Goal: Information Seeking & Learning: Learn about a topic

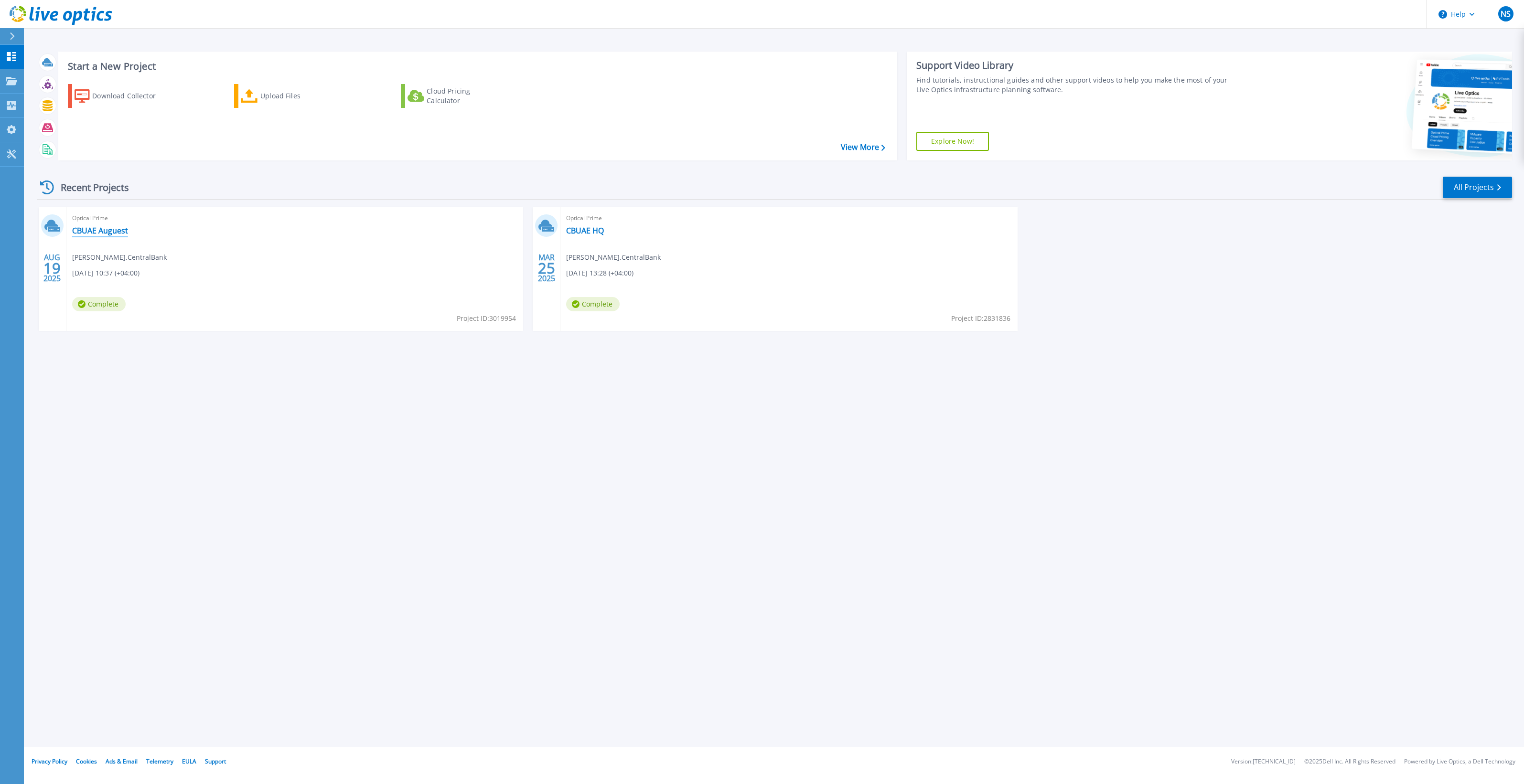
click at [104, 229] on link "CBUAE Auguest" at bounding box center [100, 231] width 56 height 10
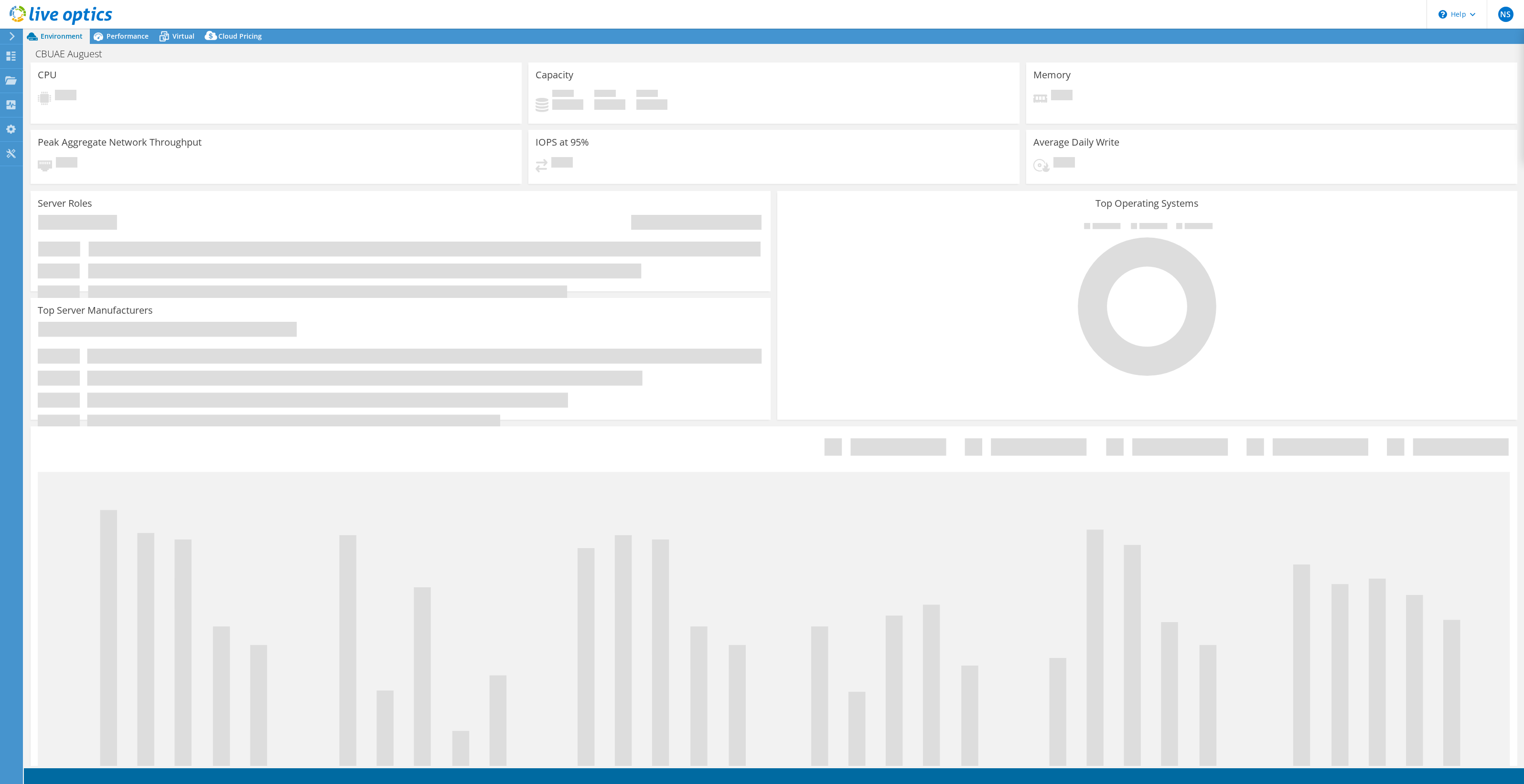
select select "EULondon"
select select "USD"
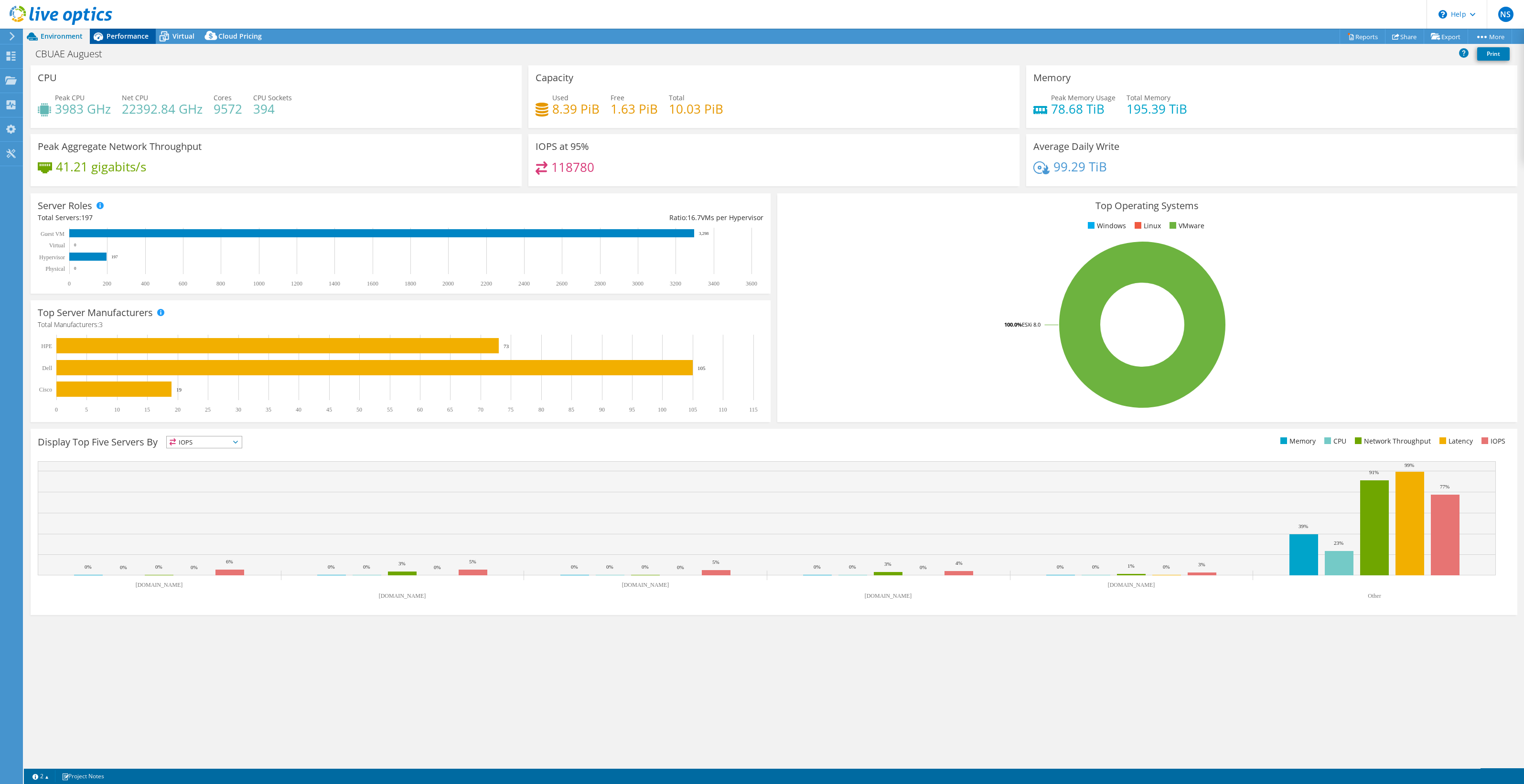
click at [131, 37] on span "Performance" at bounding box center [128, 35] width 42 height 9
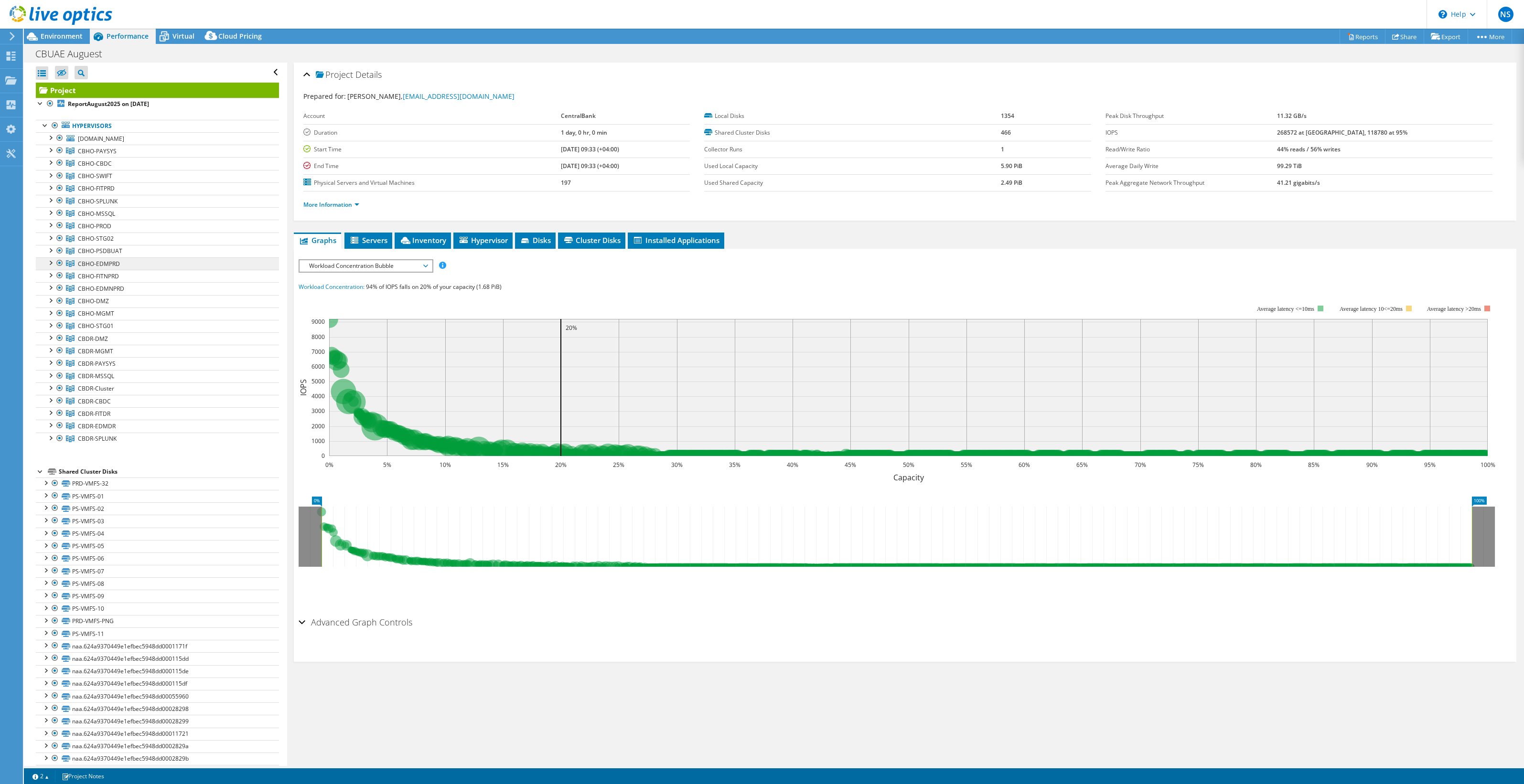
click at [117, 261] on span "CBHO-EDMPRD" at bounding box center [99, 264] width 42 height 8
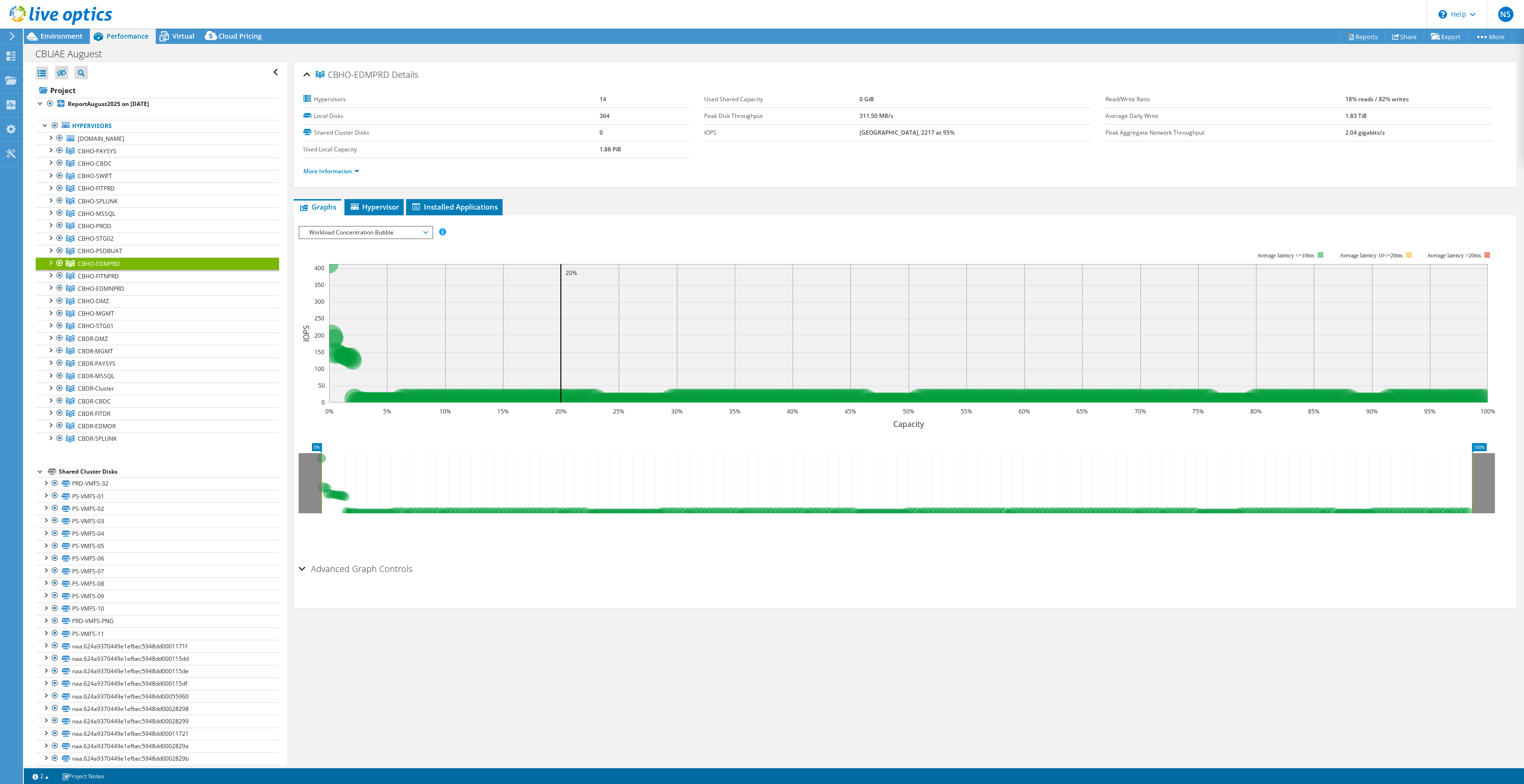
click at [394, 229] on span "Workload Concentration Bubble" at bounding box center [365, 232] width 123 height 12
click at [362, 296] on li "CPU Percentage" at bounding box center [365, 301] width 132 height 12
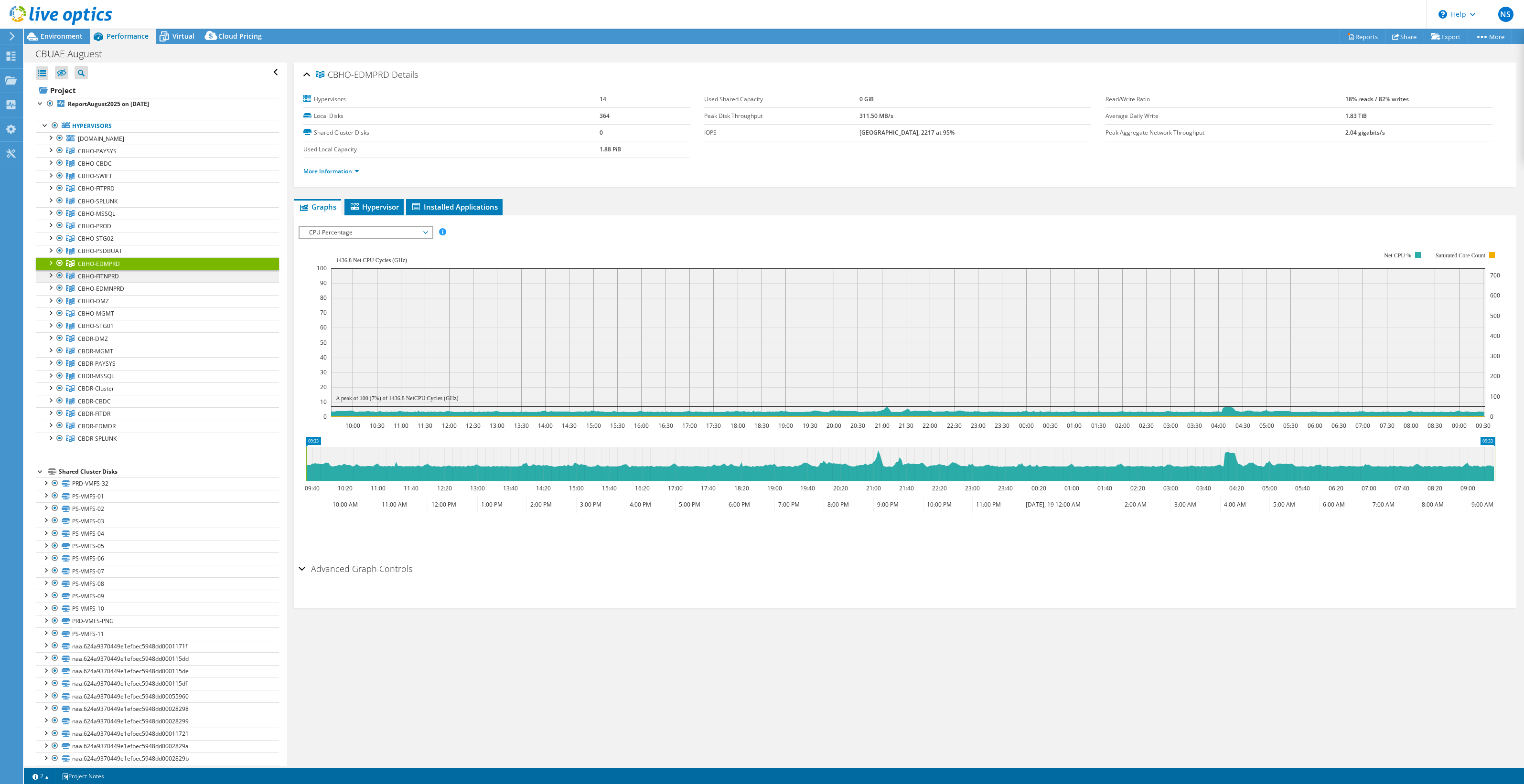
click at [117, 272] on span "CBHO-FITNPRD" at bounding box center [98, 276] width 41 height 8
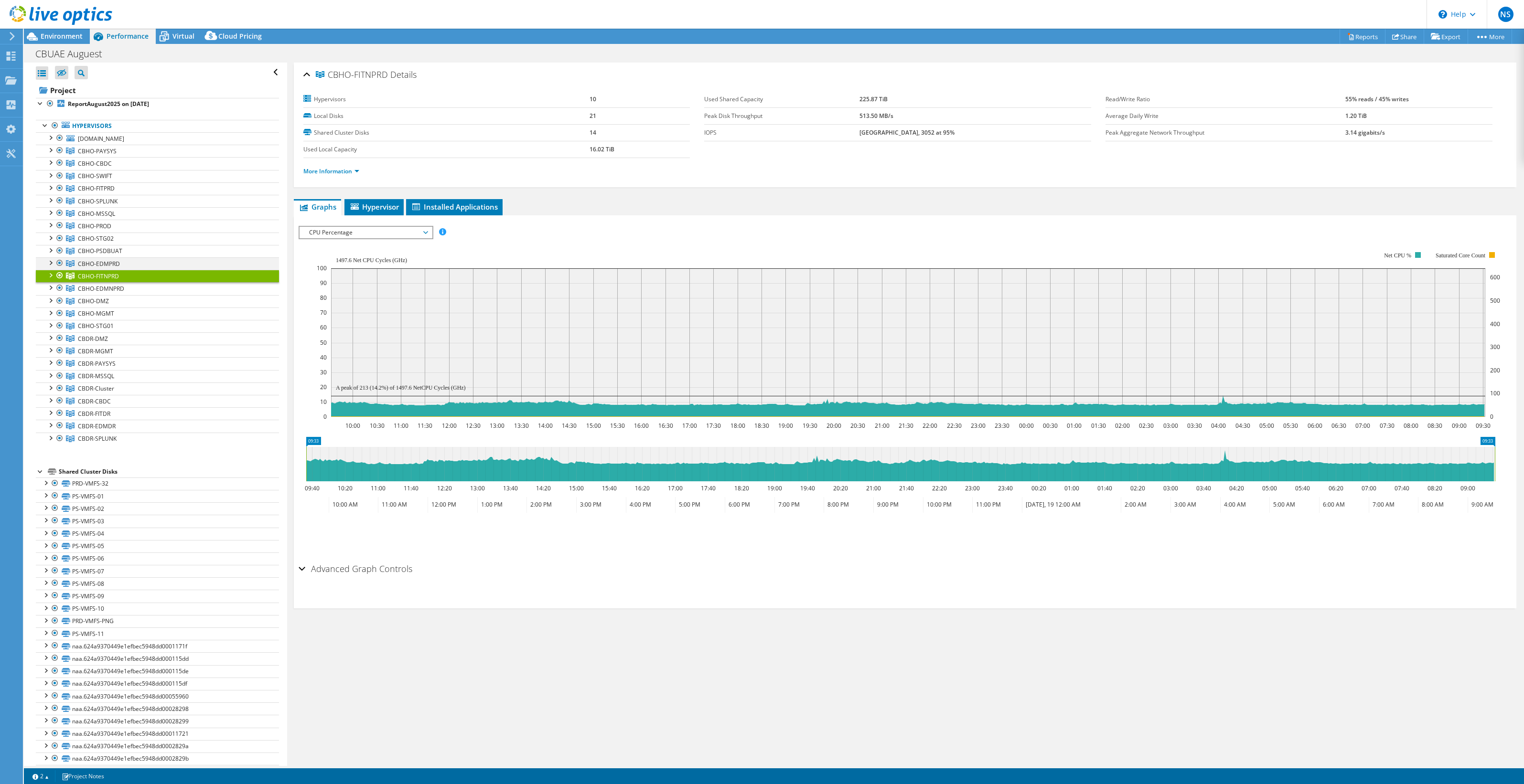
click at [52, 262] on div at bounding box center [50, 262] width 10 height 10
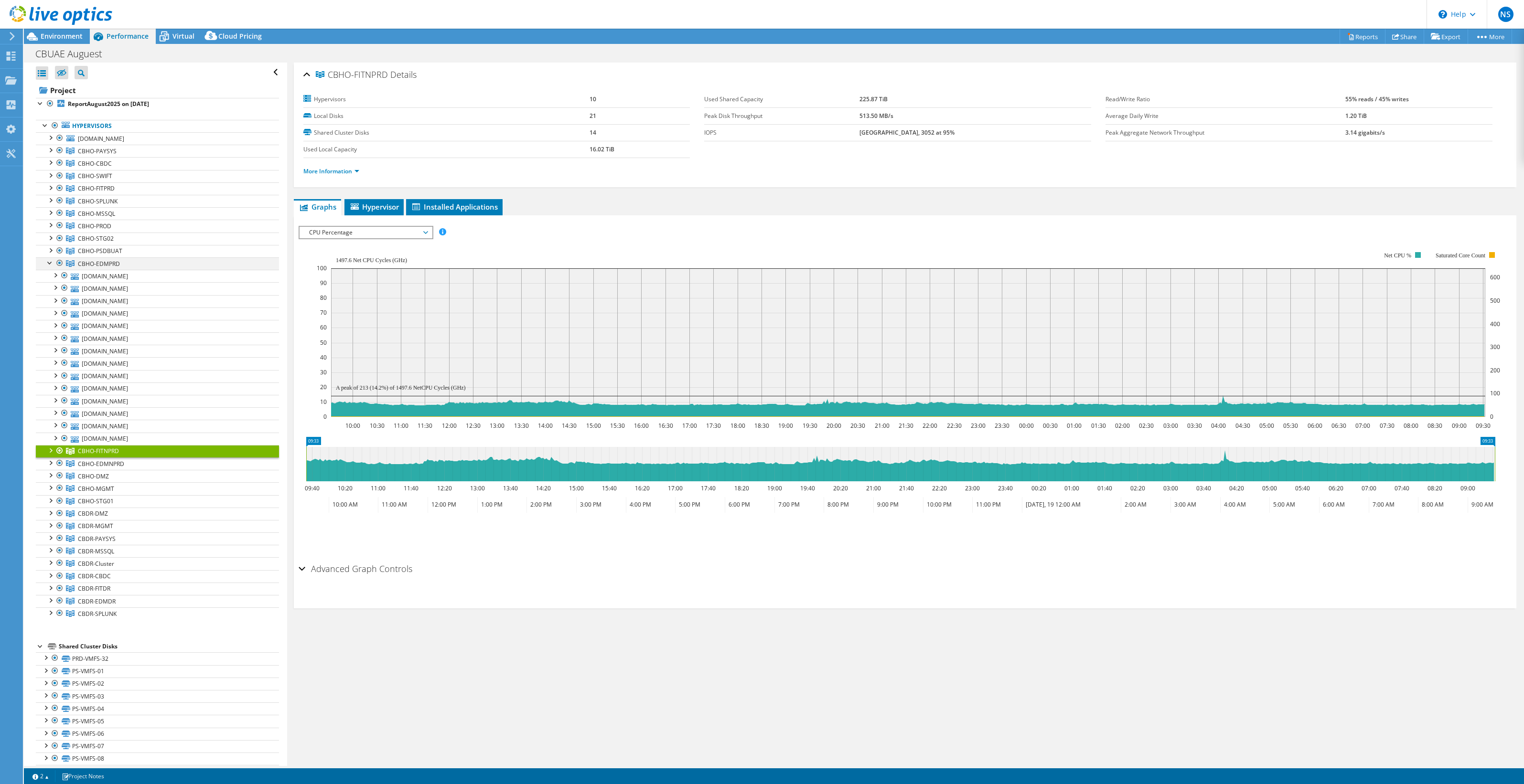
click at [52, 262] on div at bounding box center [50, 262] width 10 height 10
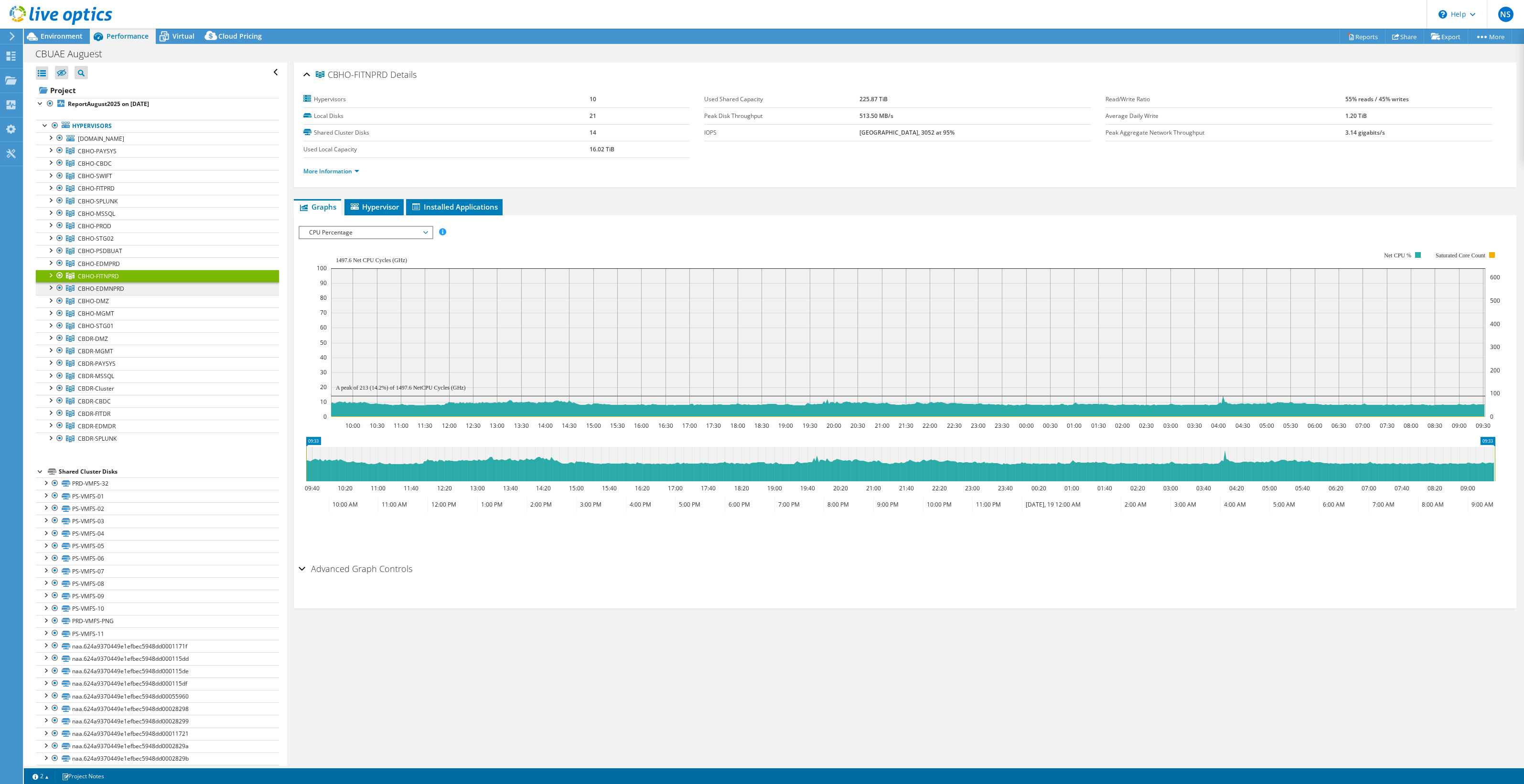
click at [113, 286] on span "CBHO-EDMNPRD" at bounding box center [101, 288] width 46 height 8
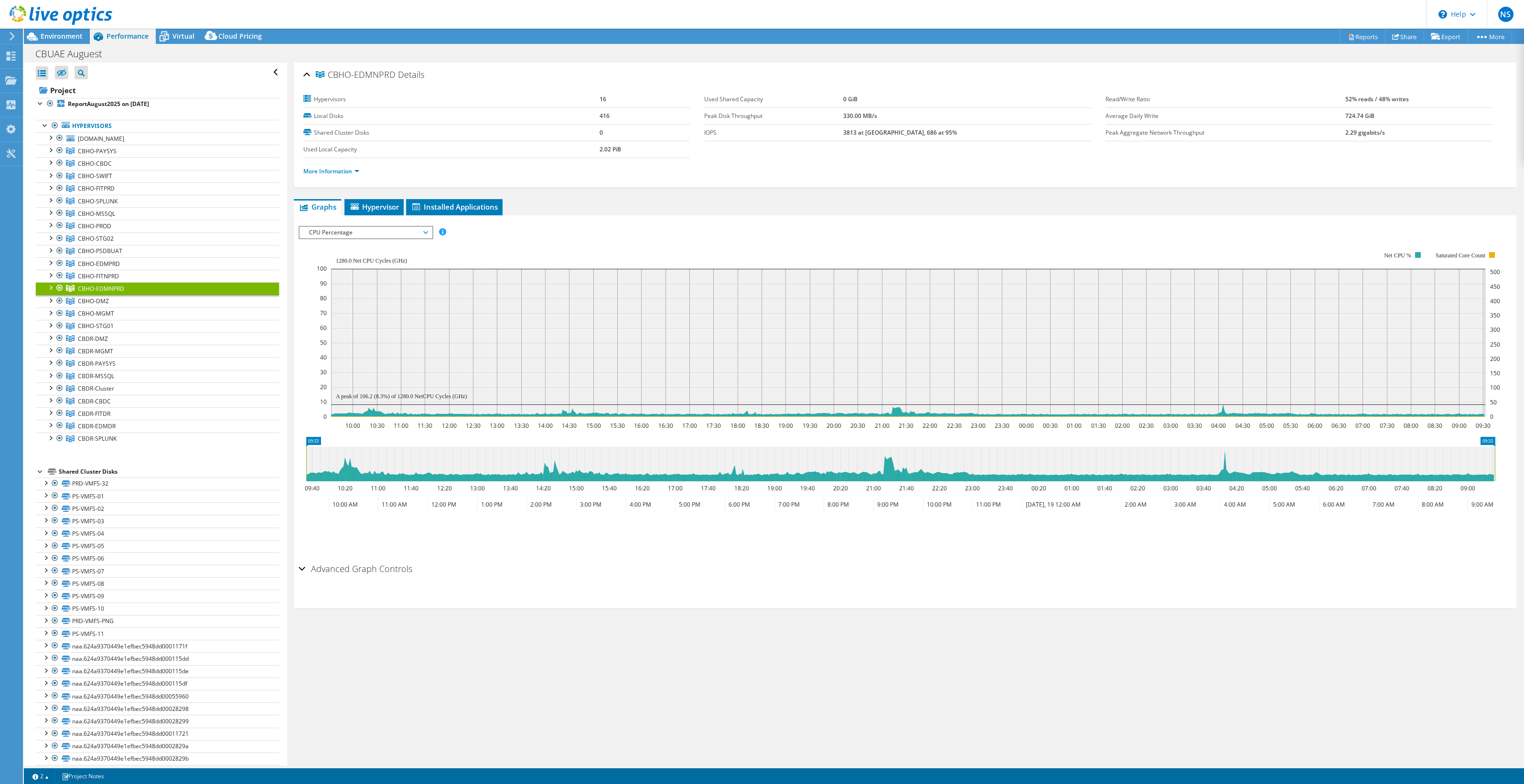
click at [48, 284] on div at bounding box center [50, 287] width 10 height 10
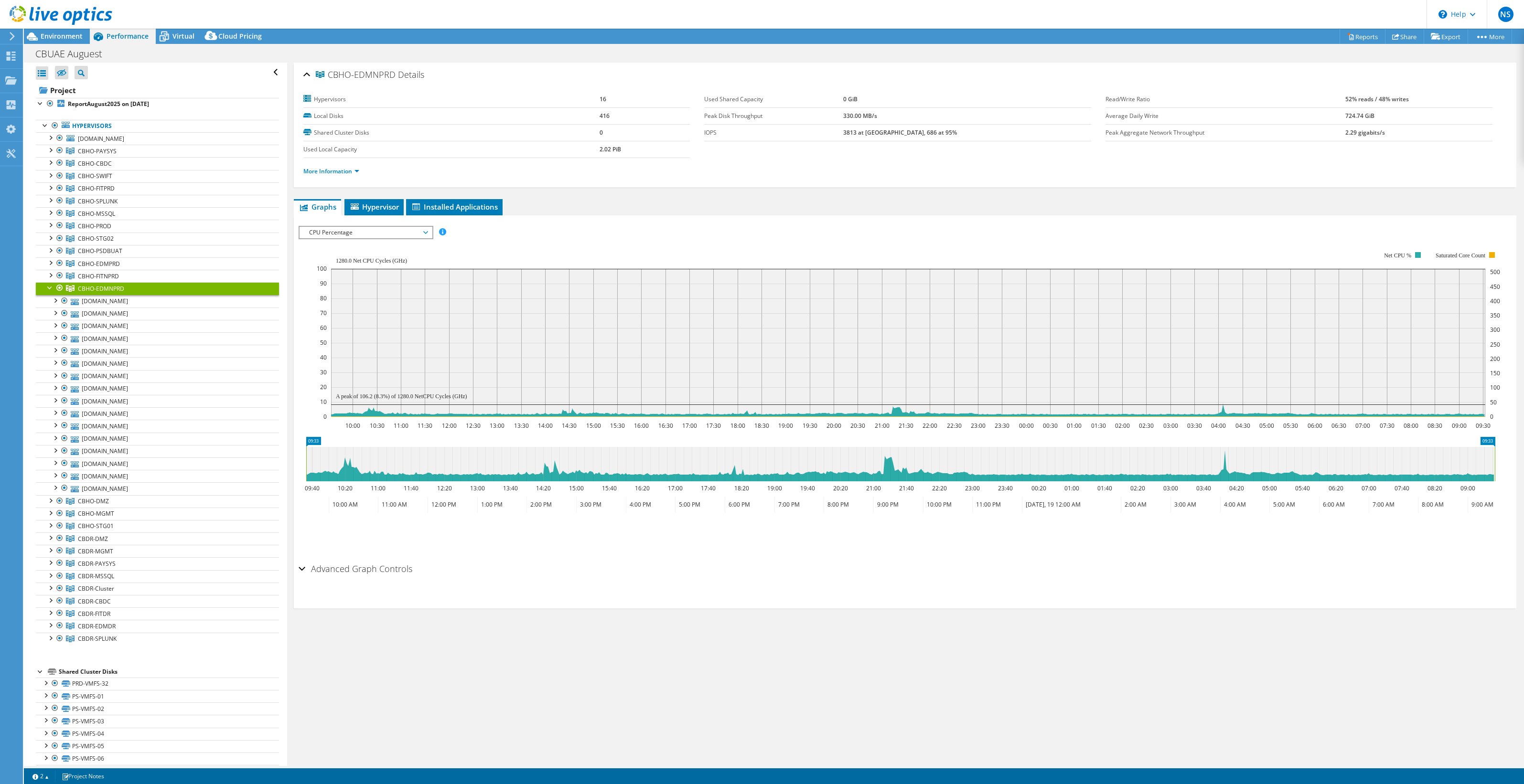
click at [49, 284] on div at bounding box center [50, 287] width 10 height 10
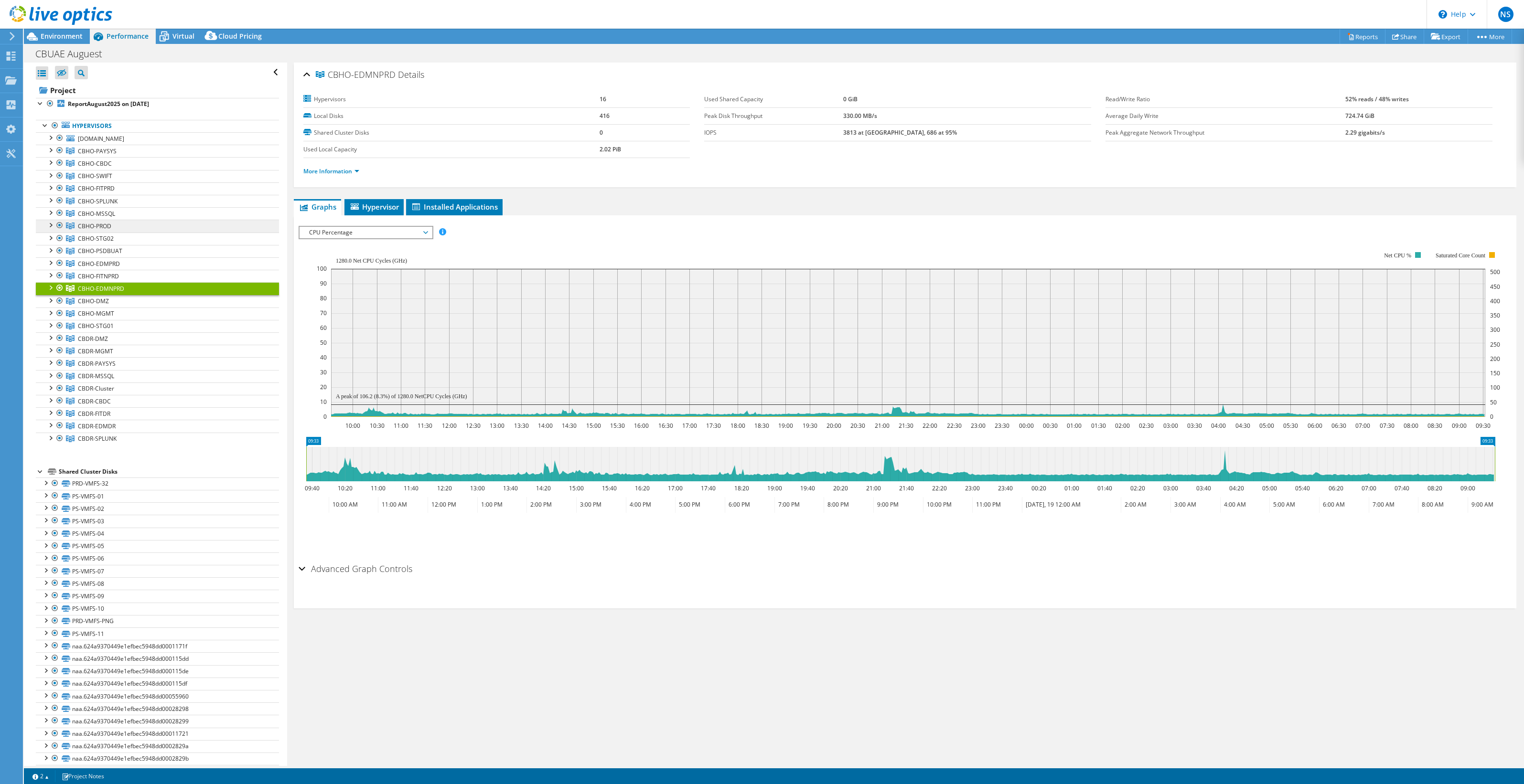
click at [111, 225] on span "CBHO-PROD" at bounding box center [94, 226] width 33 height 8
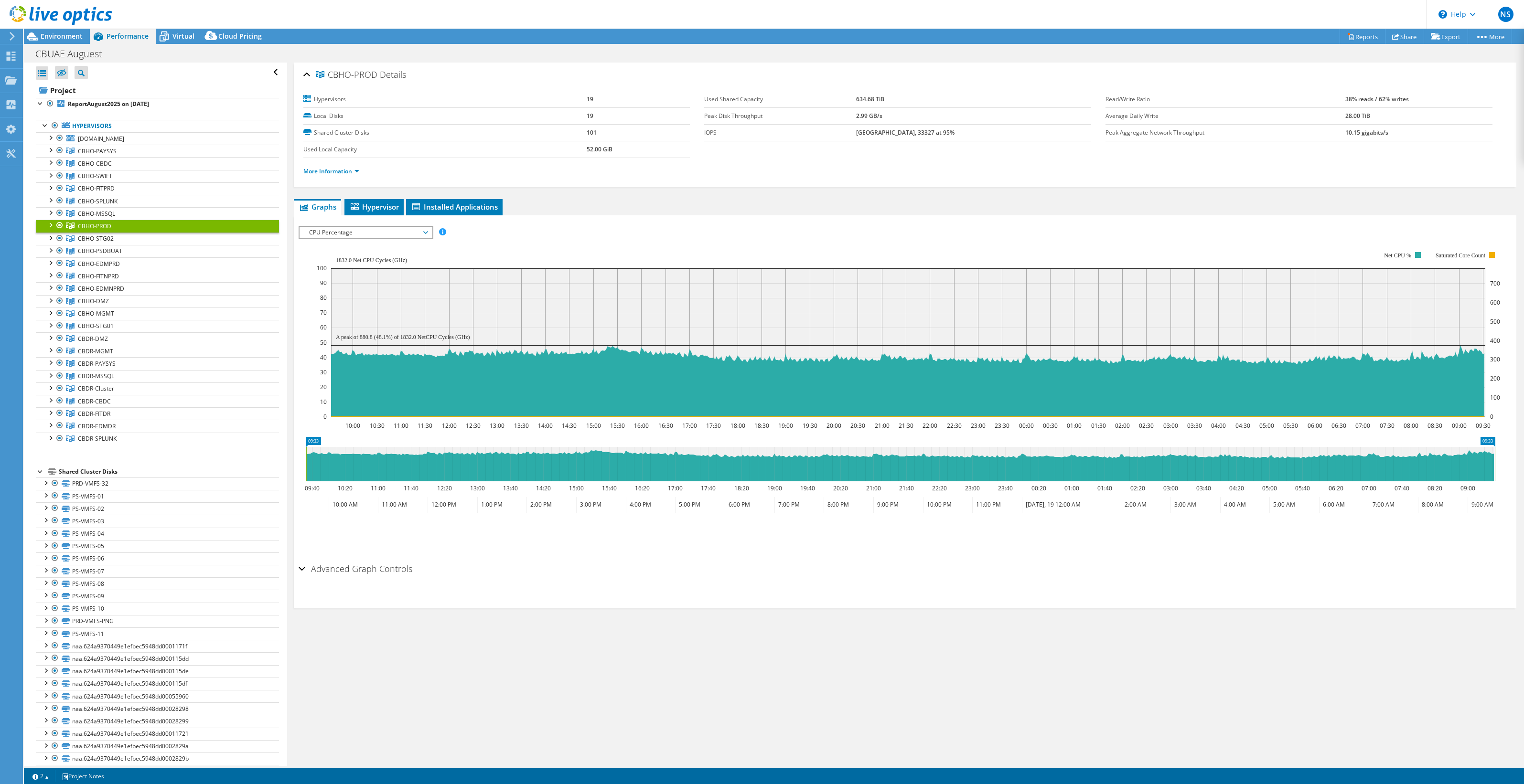
click at [52, 221] on div at bounding box center [50, 225] width 10 height 10
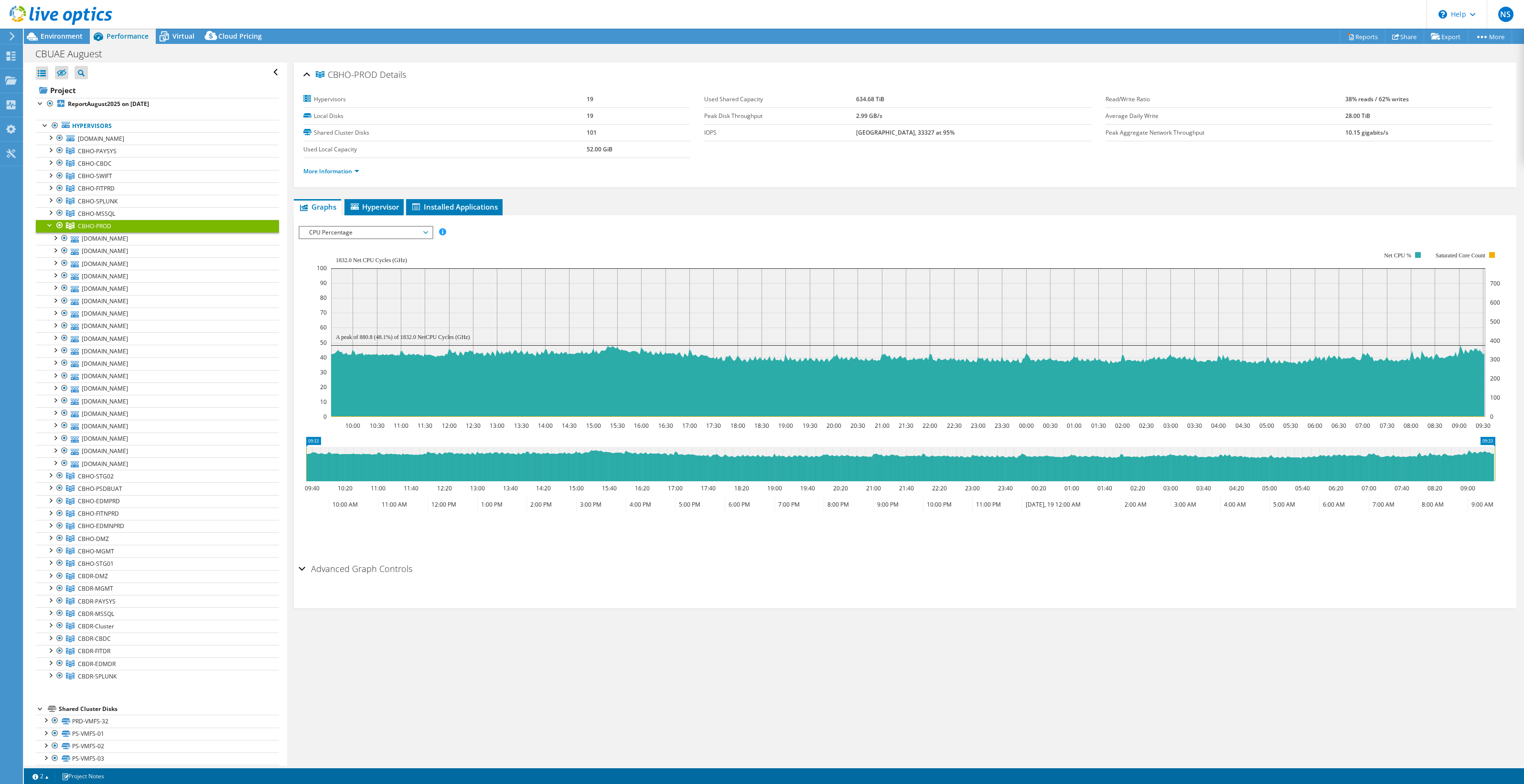
click at [52, 221] on div at bounding box center [50, 225] width 10 height 10
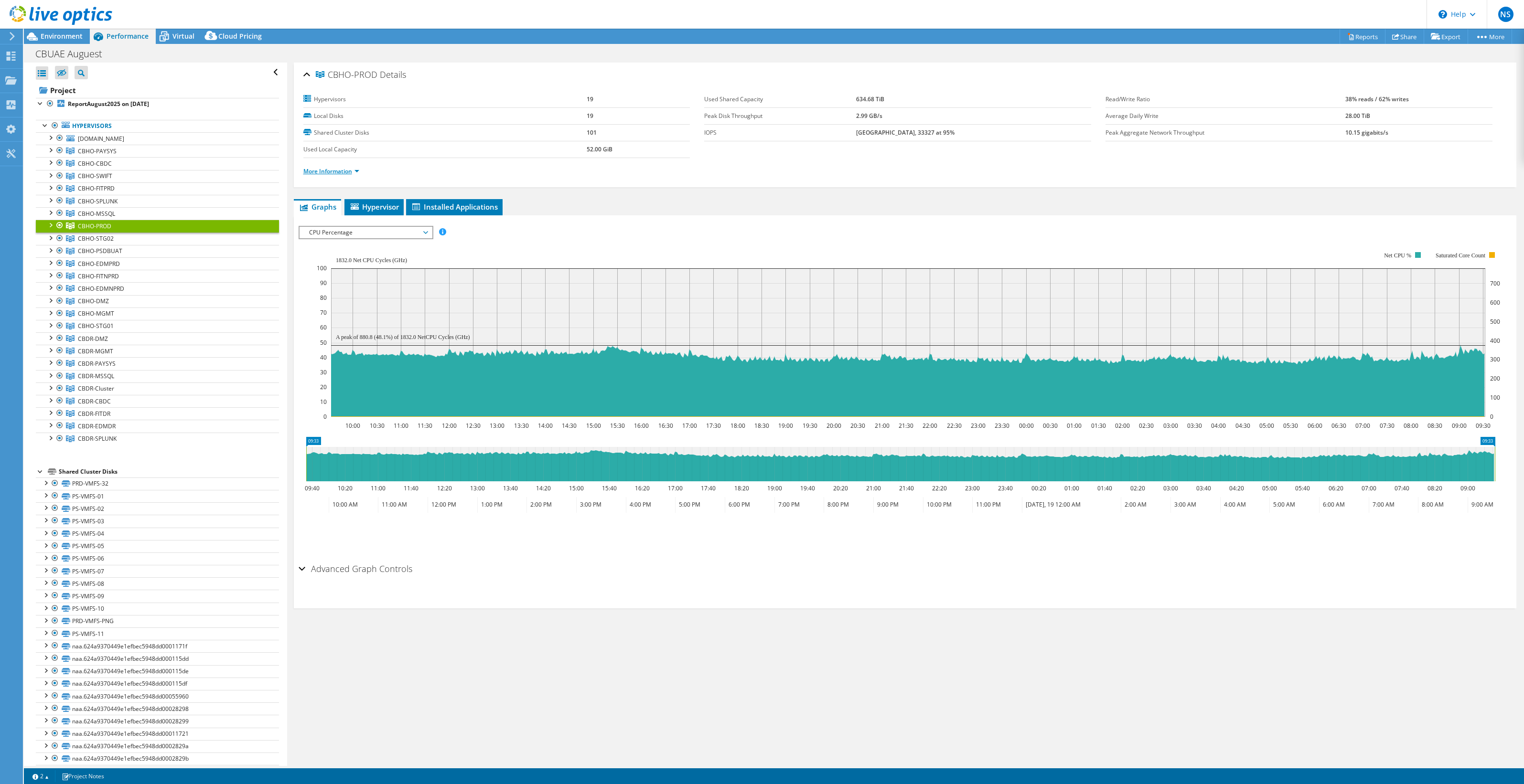
click at [347, 172] on link "More Information" at bounding box center [331, 171] width 56 height 8
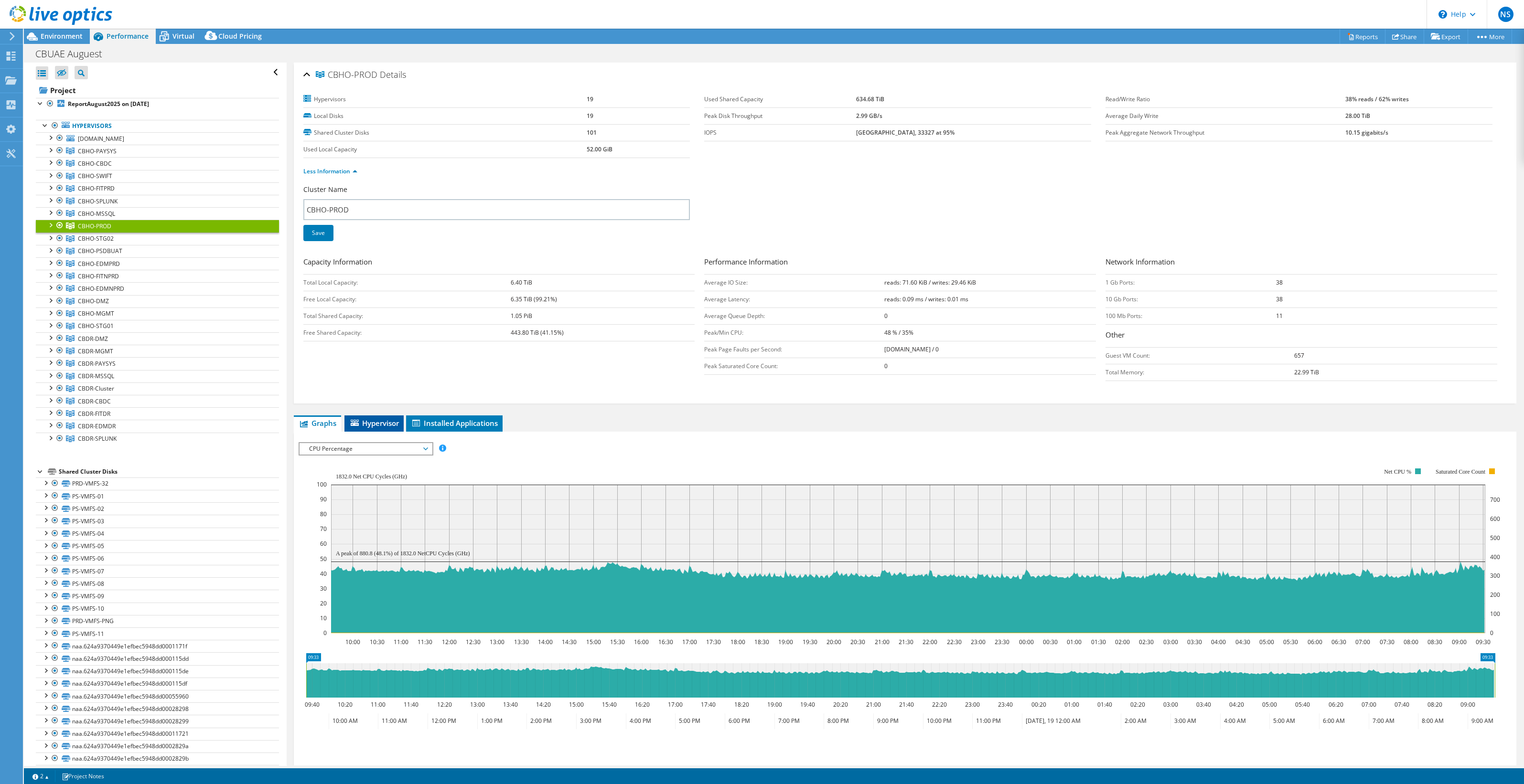
click at [386, 418] on span "Hypervisor" at bounding box center [373, 423] width 50 height 10
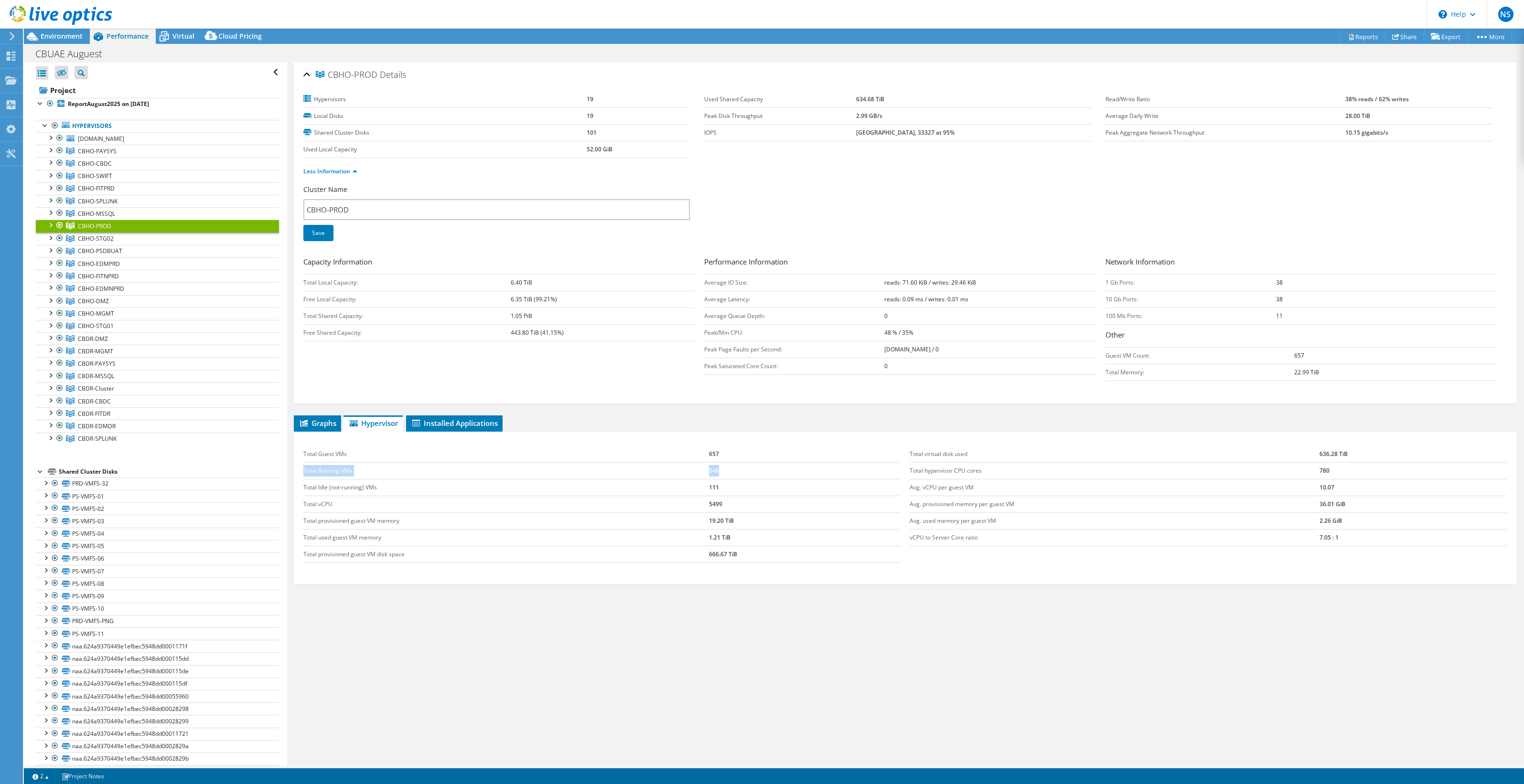
drag, startPoint x: 722, startPoint y: 469, endPoint x: 303, endPoint y: 472, distance: 419.0
click at [303, 472] on tr "Total Running VMs 546" at bounding box center [602, 470] width 597 height 17
drag, startPoint x: 720, startPoint y: 500, endPoint x: 704, endPoint y: 499, distance: 16.0
click at [704, 499] on tr "Total vCPU 5499" at bounding box center [602, 504] width 597 height 17
drag, startPoint x: 718, startPoint y: 468, endPoint x: 704, endPoint y: 468, distance: 14.0
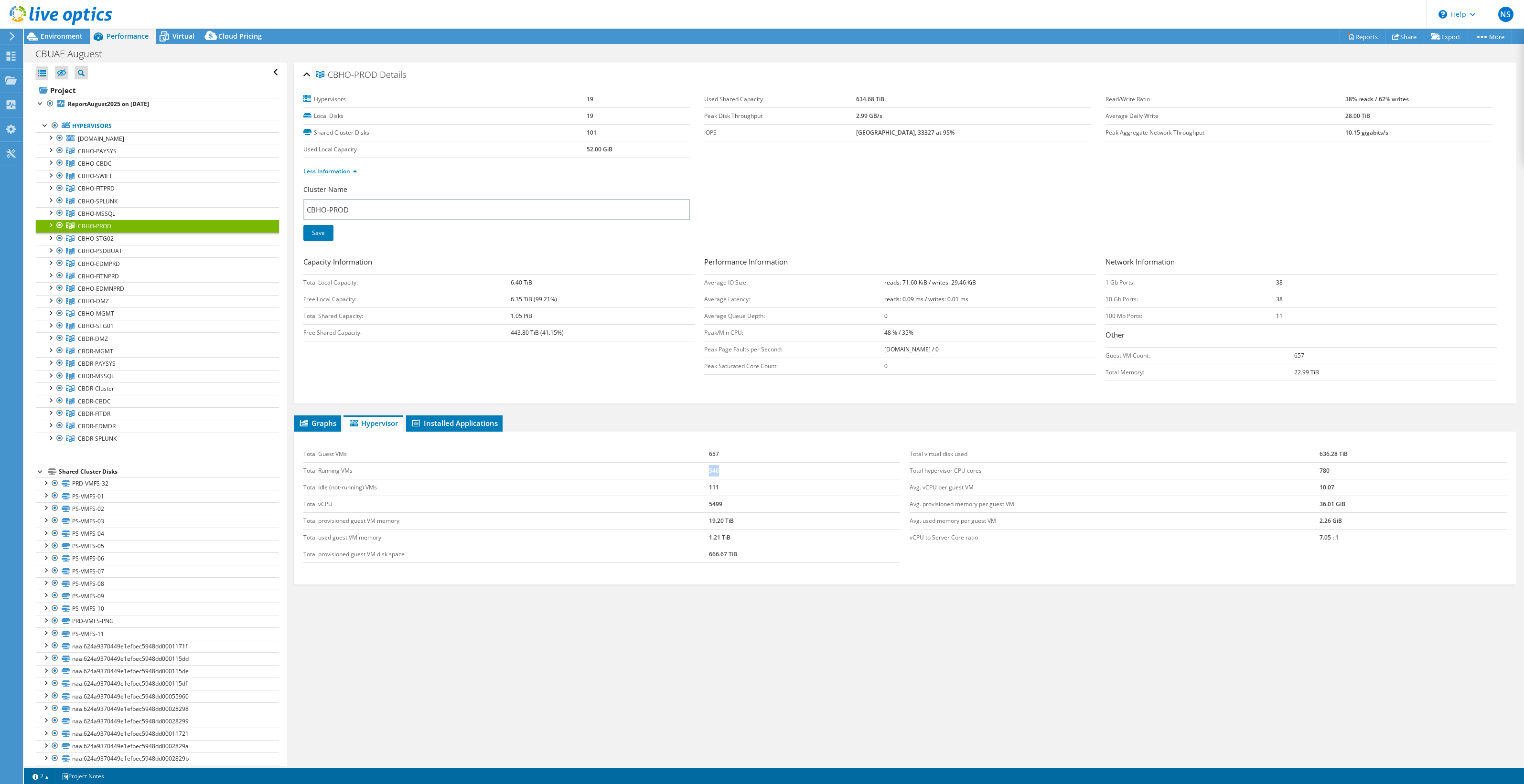
click at [704, 468] on tr "Total Running VMs 546" at bounding box center [602, 470] width 597 height 17
drag, startPoint x: 704, startPoint y: 468, endPoint x: 705, endPoint y: 499, distance: 31.0
click at [702, 499] on tr "Total vCPU 5499" at bounding box center [602, 504] width 597 height 17
drag, startPoint x: 705, startPoint y: 499, endPoint x: 705, endPoint y: 599, distance: 100.0
click at [705, 599] on div "Graphs Servers Inventory Hypervisor Disks Cluster Disks Installed Applications …" at bounding box center [905, 535] width 1223 height 239
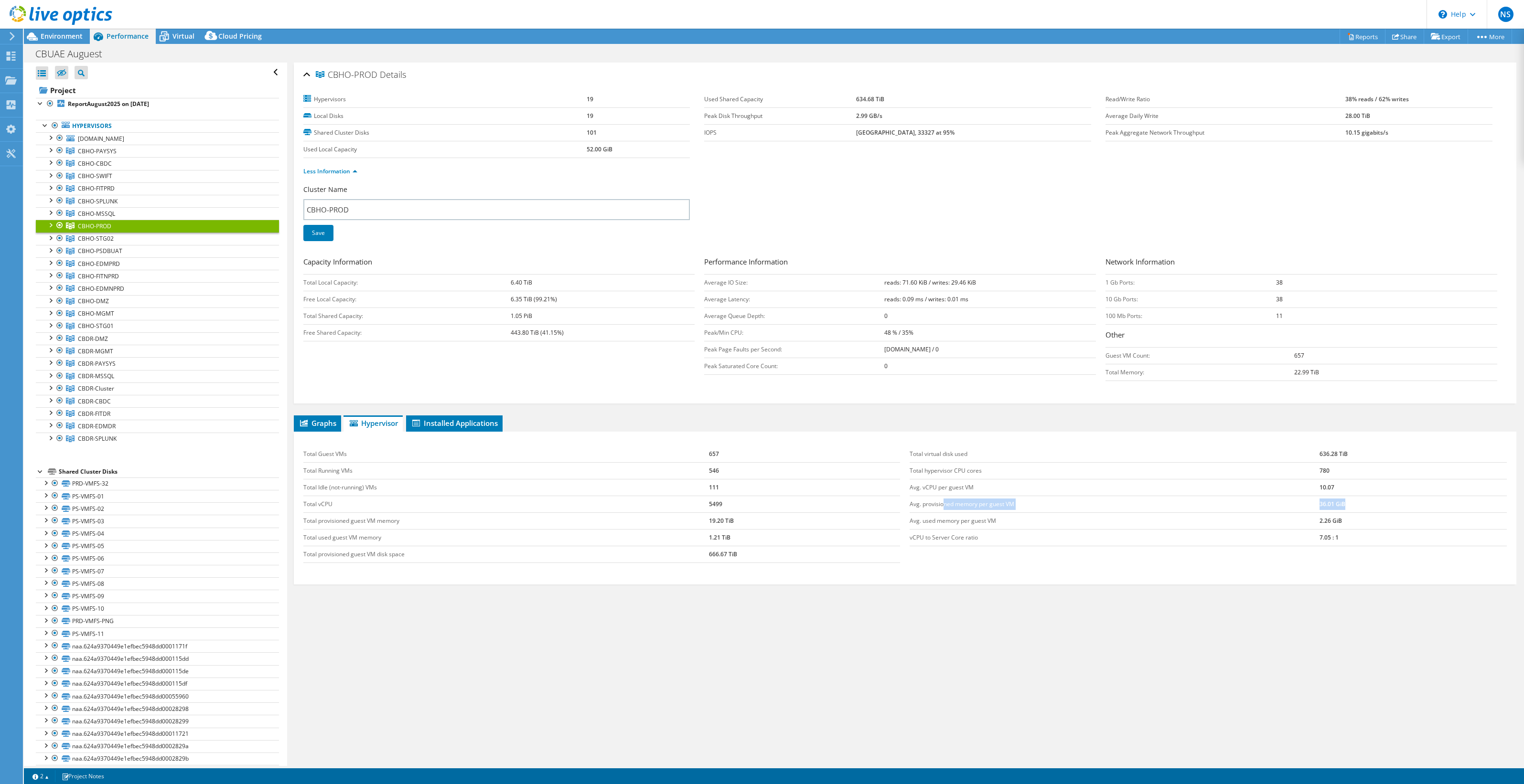
drag, startPoint x: 939, startPoint y: 502, endPoint x: 1349, endPoint y: 502, distance: 410.0
click at [1349, 502] on tr "Avg. provisioned memory per guest VM 36.01 GiB" at bounding box center [1208, 504] width 597 height 17
drag, startPoint x: 1349, startPoint y: 502, endPoint x: 970, endPoint y: 518, distance: 379.3
click at [970, 518] on tr "Avg. used memory per guest VM 2.26 GiB" at bounding box center [1208, 521] width 597 height 17
drag, startPoint x: 970, startPoint y: 519, endPoint x: 952, endPoint y: 588, distance: 71.3
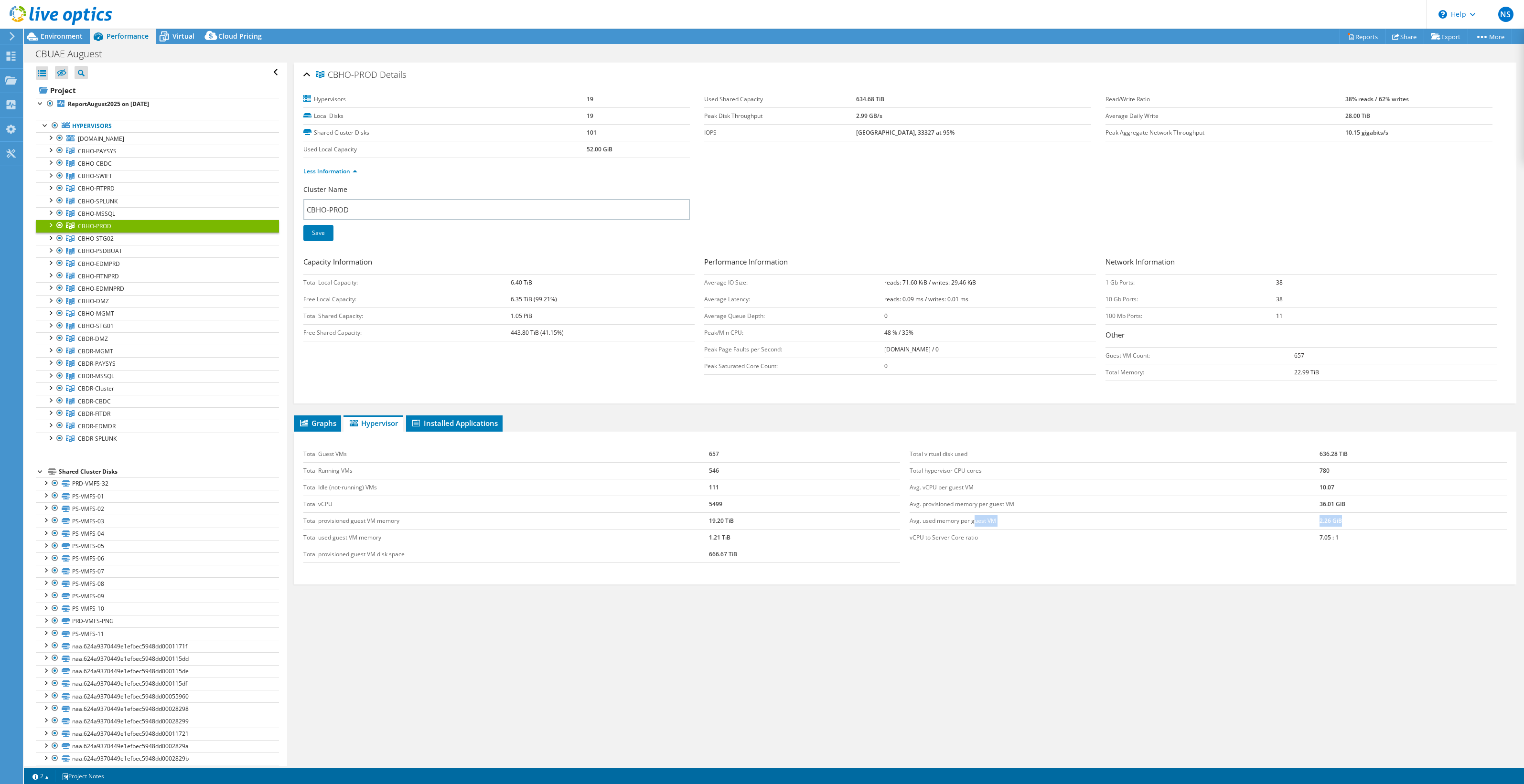
click at [952, 589] on div "Graphs Servers Inventory Hypervisor Disks Cluster Disks Installed Applications …" at bounding box center [905, 535] width 1223 height 239
click at [112, 265] on span "CBHO-EDMPRD" at bounding box center [99, 264] width 42 height 8
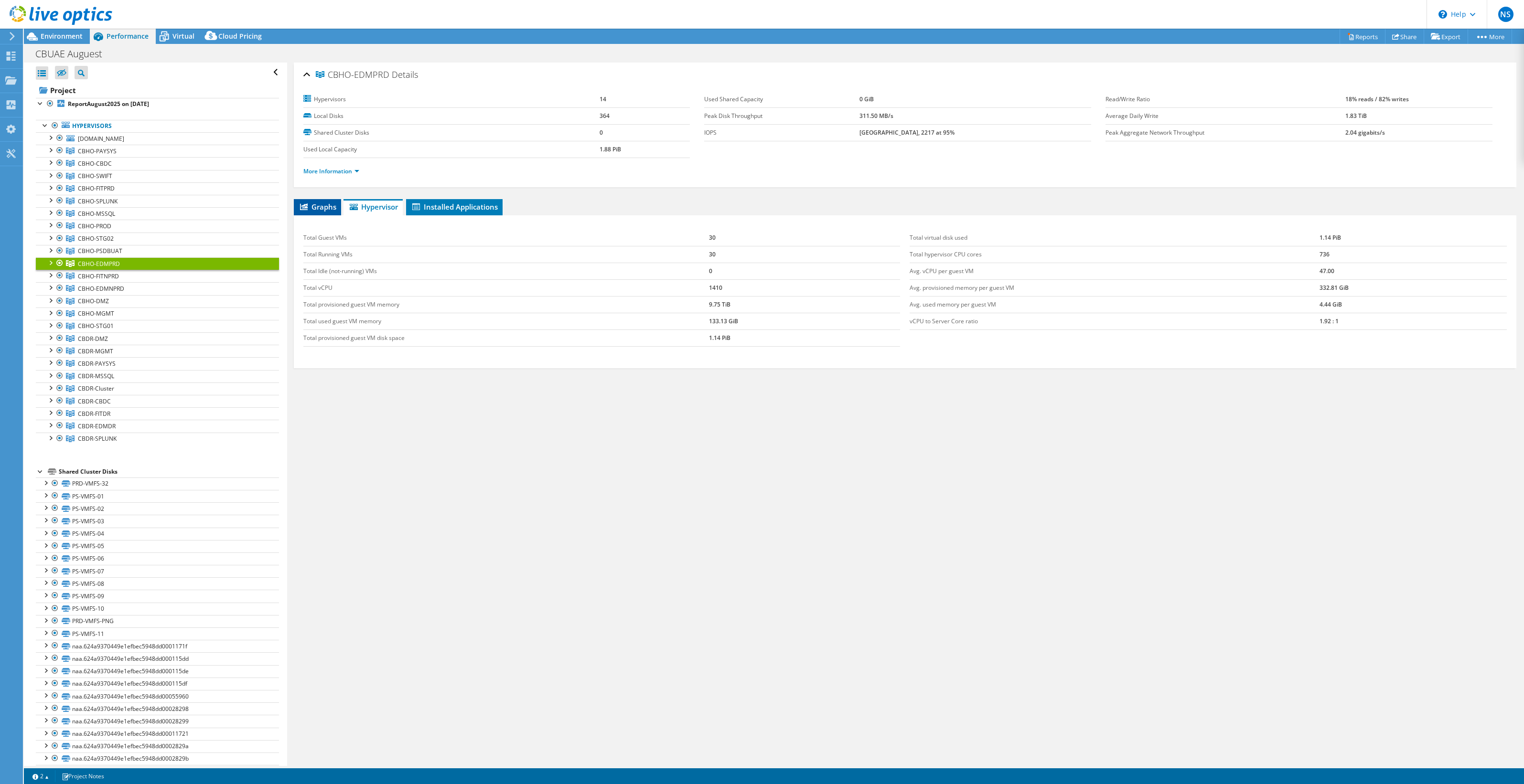
click at [302, 210] on li "Graphs" at bounding box center [318, 207] width 48 height 16
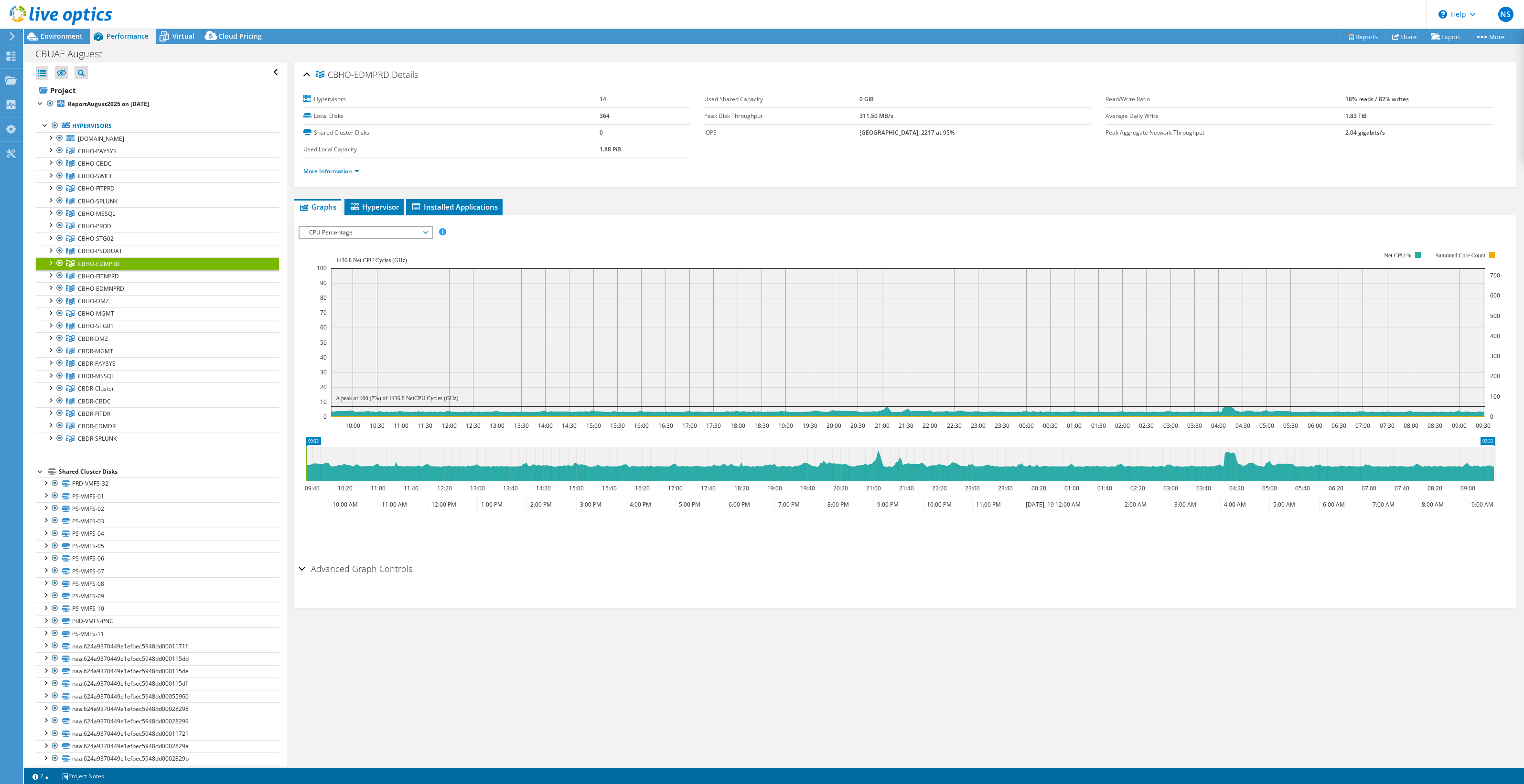
click at [54, 257] on div at bounding box center [50, 262] width 10 height 10
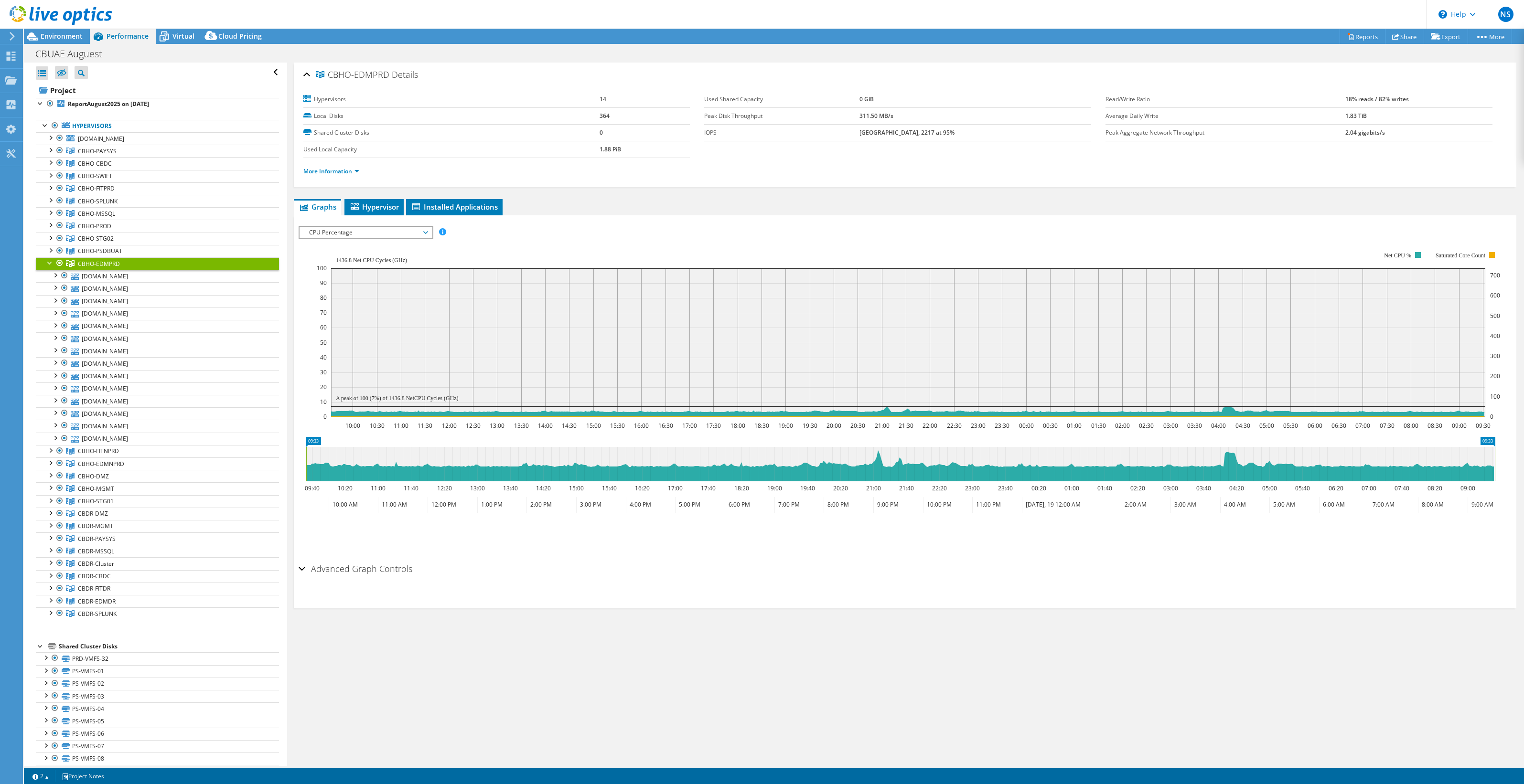
click at [54, 257] on div at bounding box center [50, 262] width 10 height 10
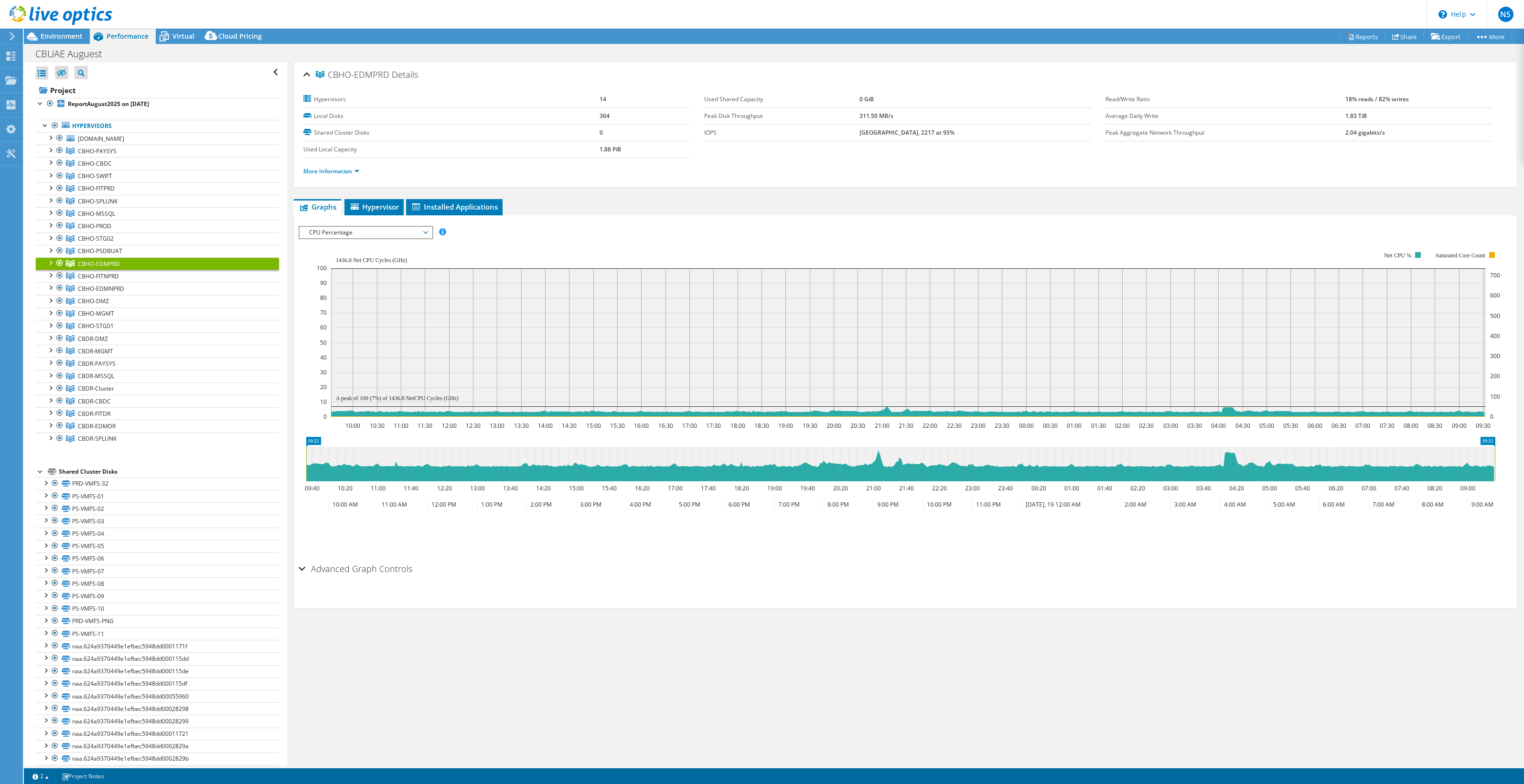
click at [390, 231] on span "CPU Percentage" at bounding box center [365, 232] width 123 height 12
click at [358, 270] on li "CPU Percentage" at bounding box center [365, 267] width 132 height 12
click at [362, 231] on span "CPU Percentage" at bounding box center [365, 232] width 123 height 12
click at [344, 276] on li "Memory" at bounding box center [365, 279] width 132 height 12
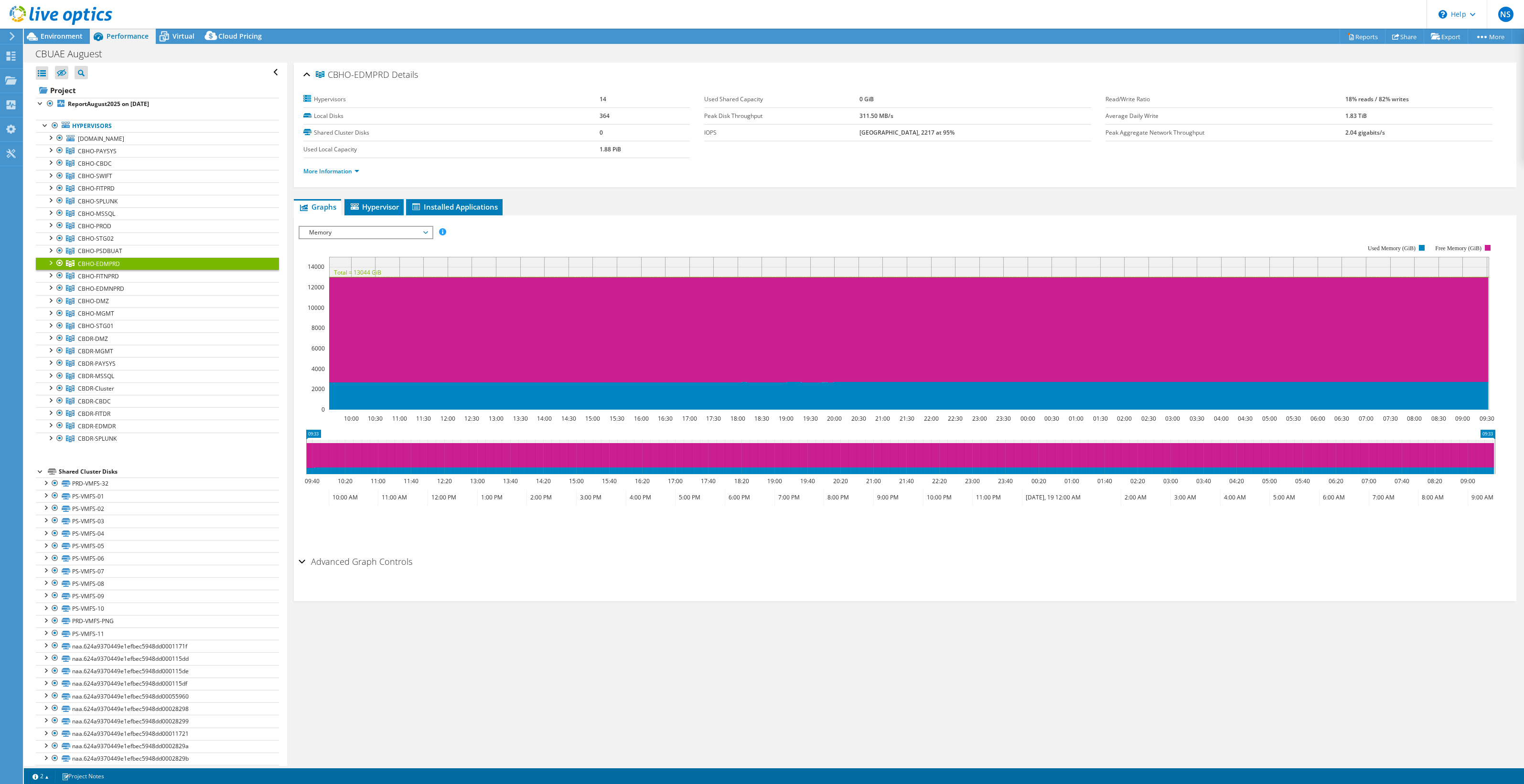
click at [382, 231] on span "Memory" at bounding box center [365, 232] width 123 height 12
click at [367, 307] on li "Network Throughput" at bounding box center [365, 313] width 132 height 12
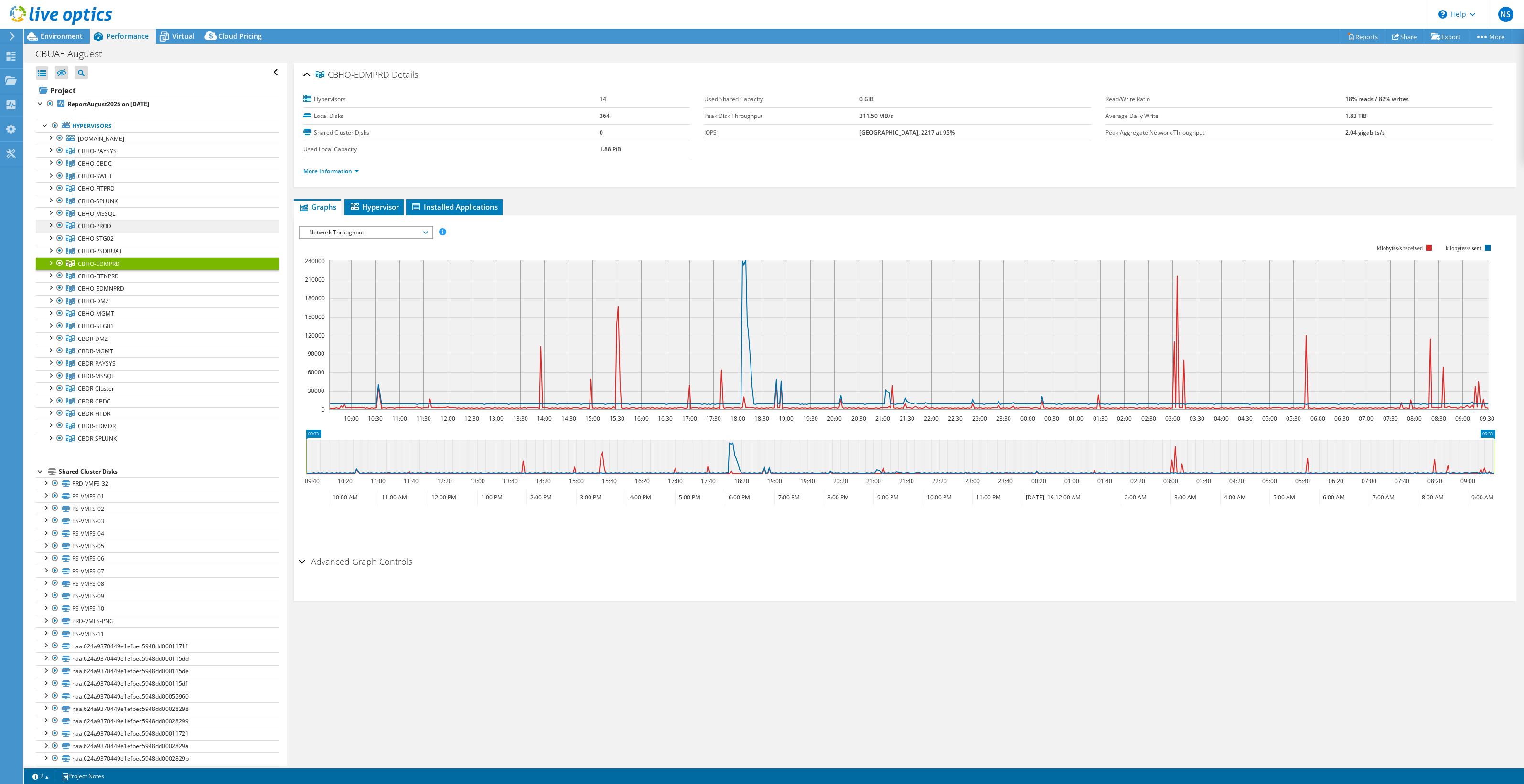
click at [98, 224] on span "CBHO-PROD" at bounding box center [94, 226] width 33 height 8
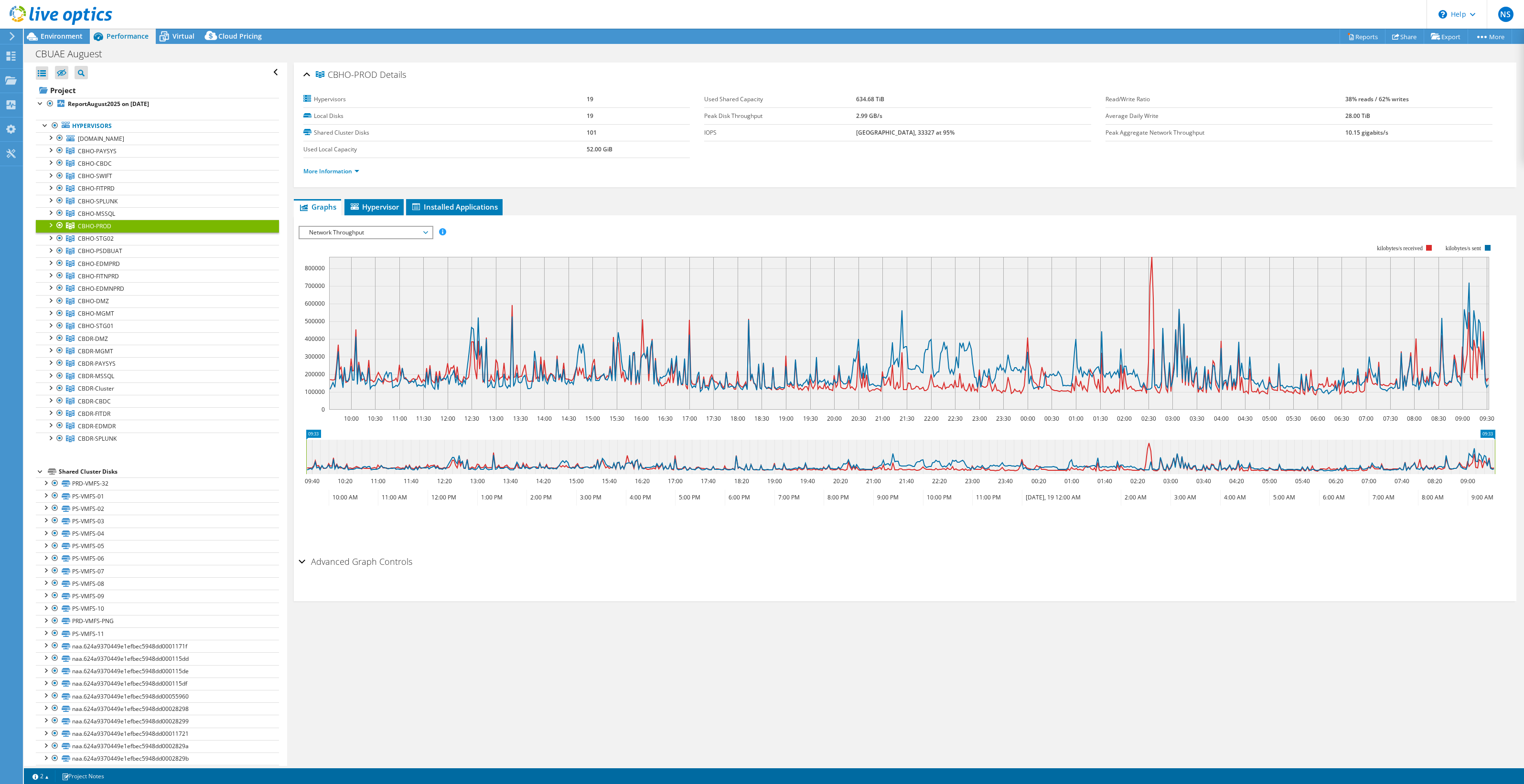
click at [355, 233] on span "Network Throughput" at bounding box center [365, 232] width 123 height 12
click at [339, 344] on li "All" at bounding box center [365, 348] width 132 height 12
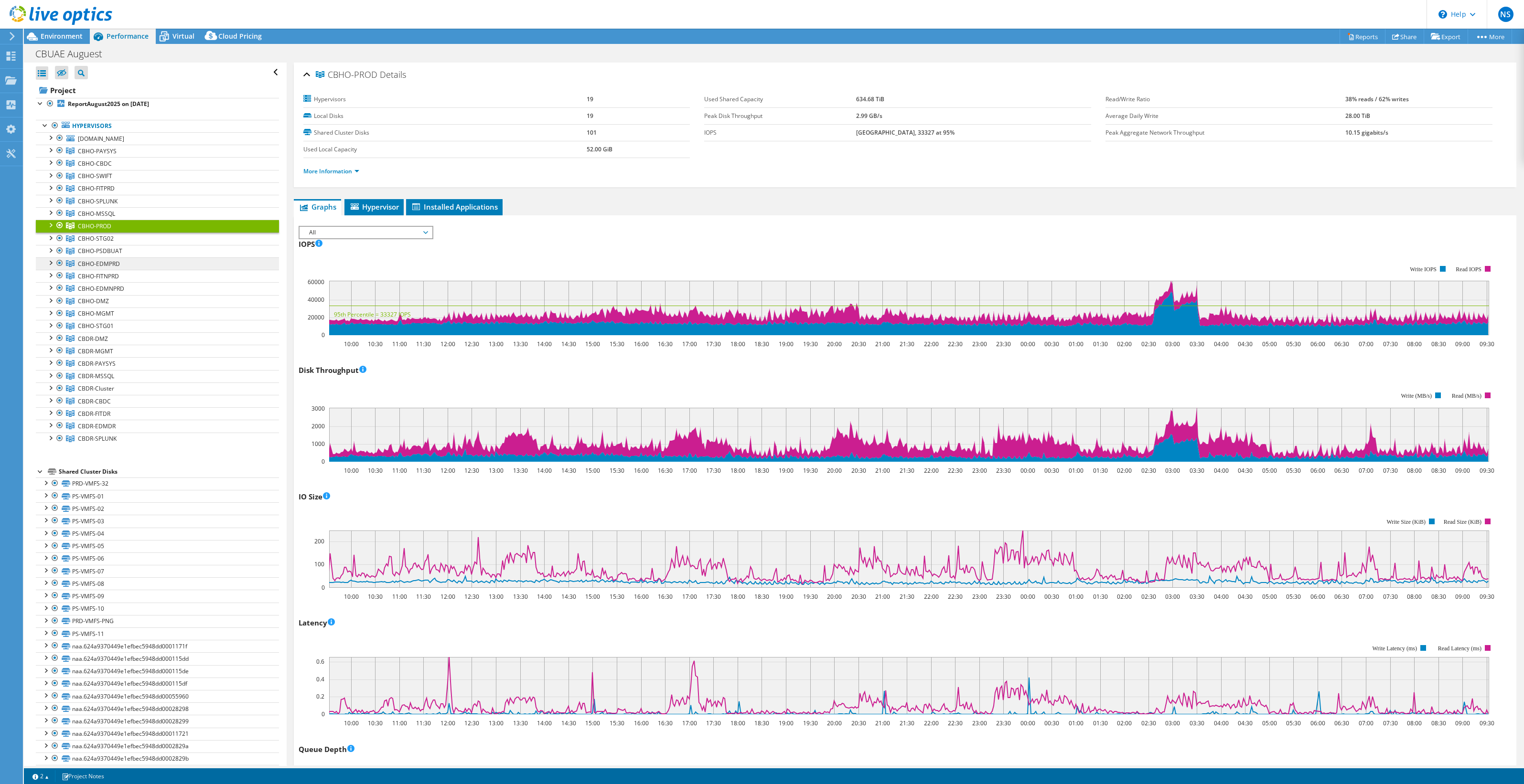
click at [122, 265] on link "CBHO-EDMPRD" at bounding box center [157, 263] width 243 height 12
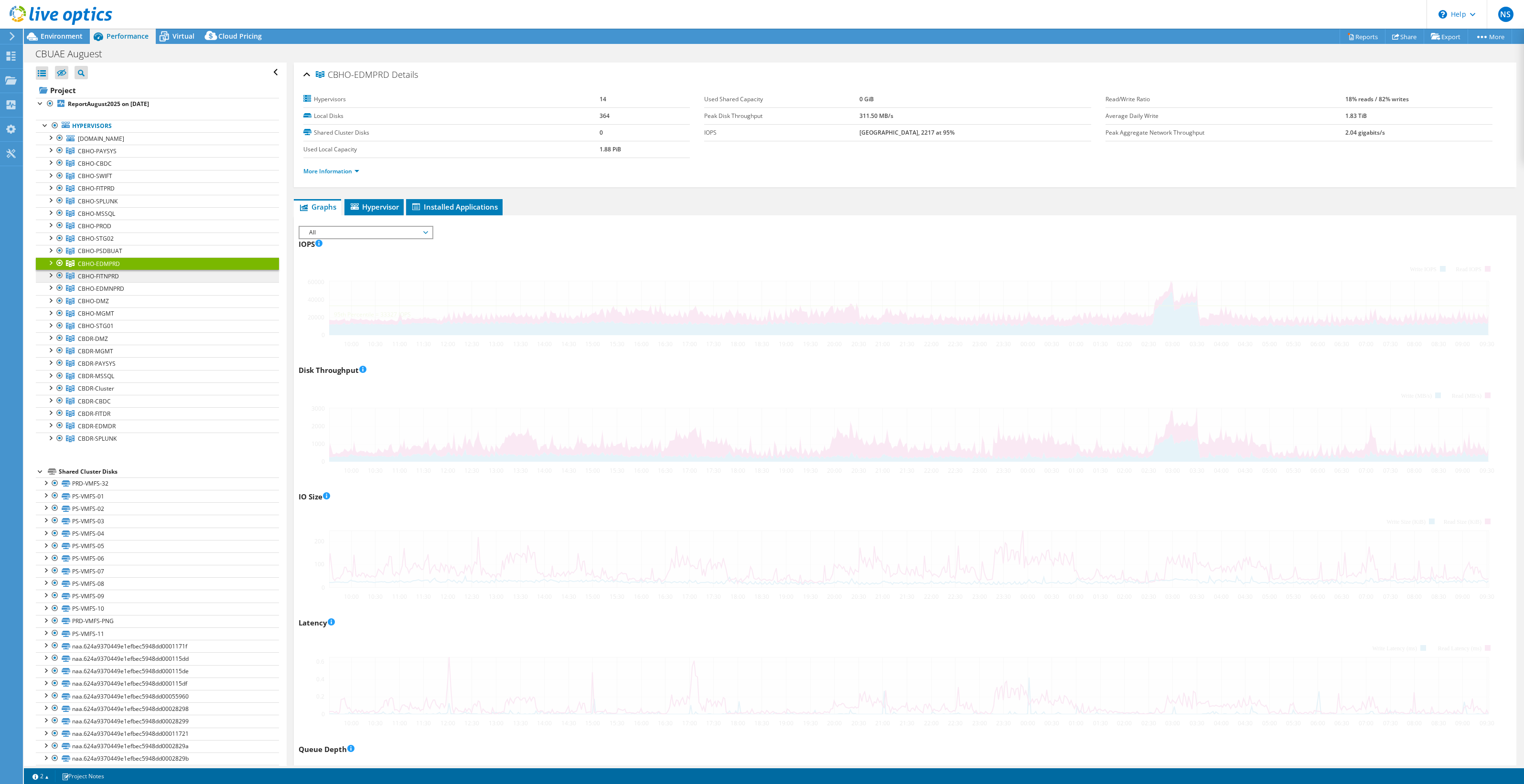
click at [119, 274] on link "CBHO-FITNPRD" at bounding box center [157, 276] width 243 height 12
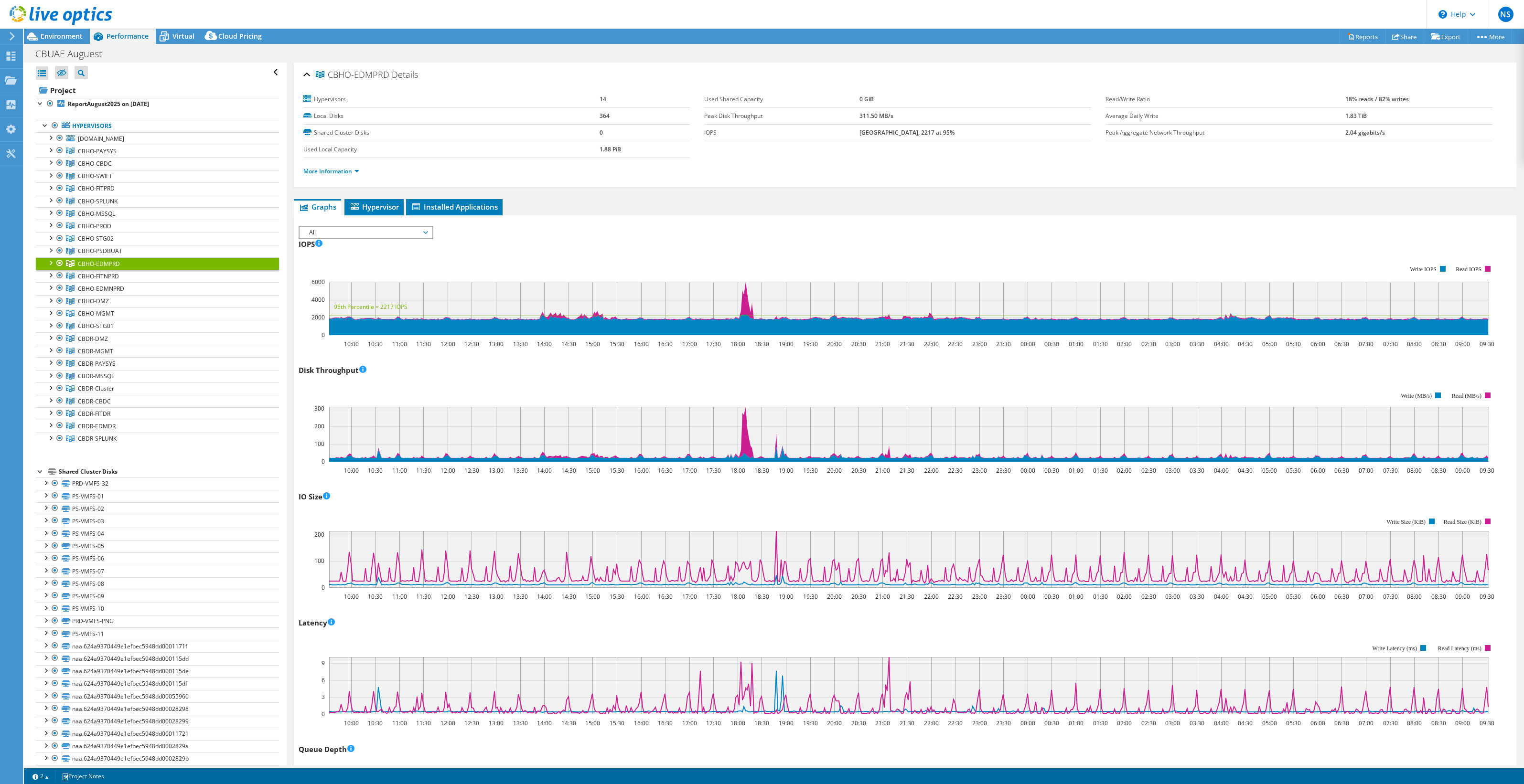
select select "EULondon"
select select "USD"
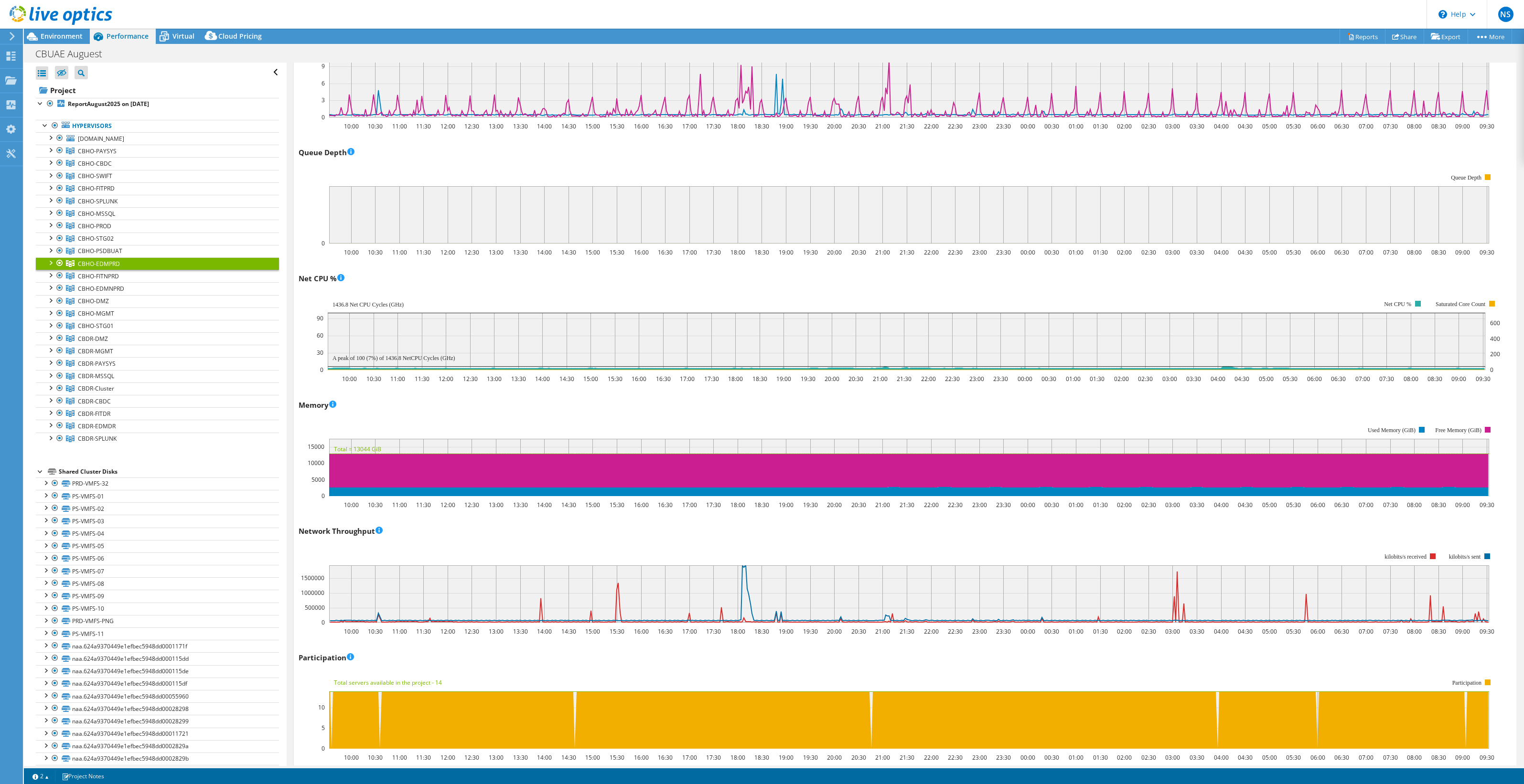
scroll to position [776, 0]
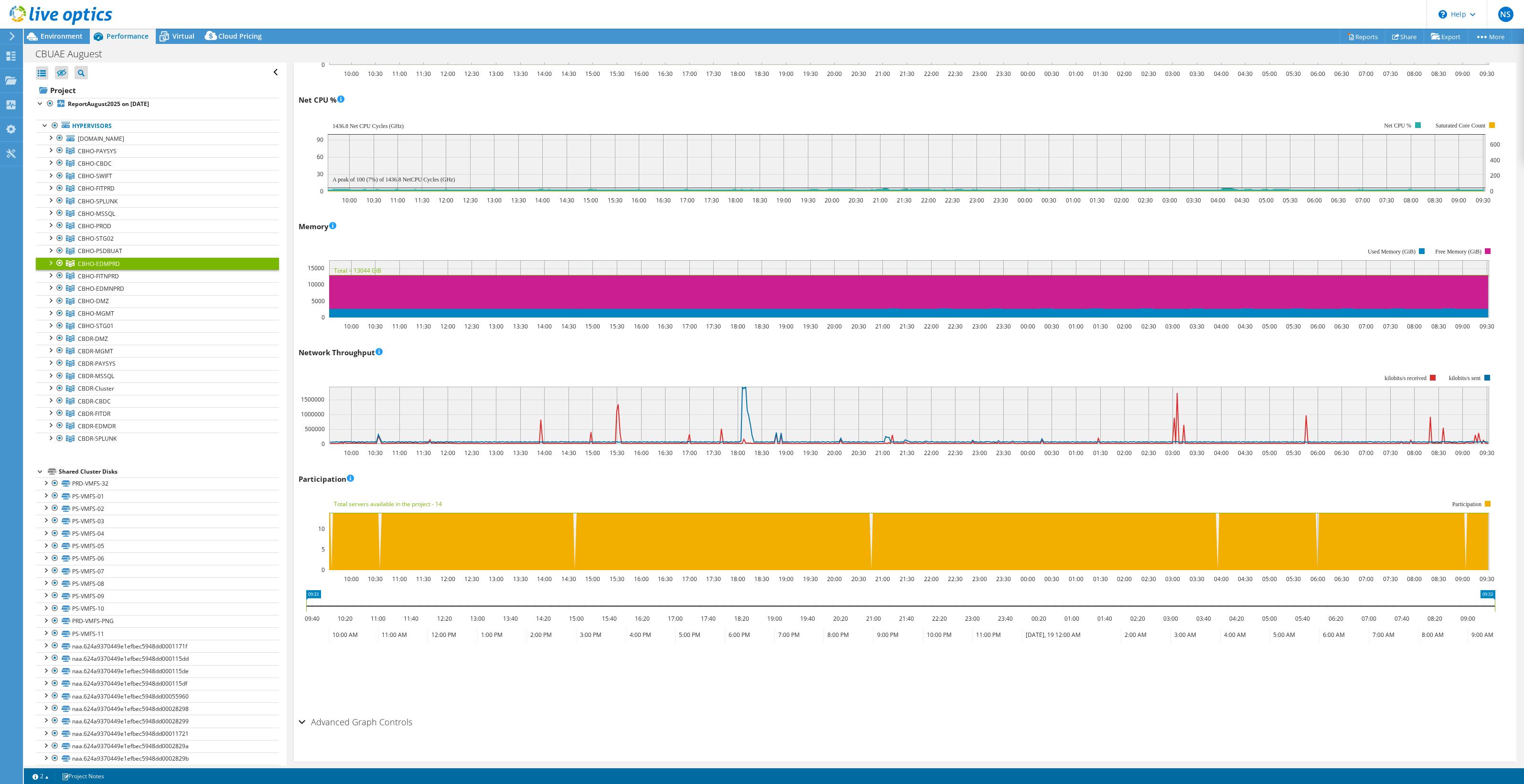
click at [935, 10] on header "NS End User [PERSON_NAME] [EMAIL_ADDRESS][DOMAIN_NAME] CentralBank My Profile L…" at bounding box center [762, 14] width 1524 height 29
